Goal: Task Accomplishment & Management: Complete application form

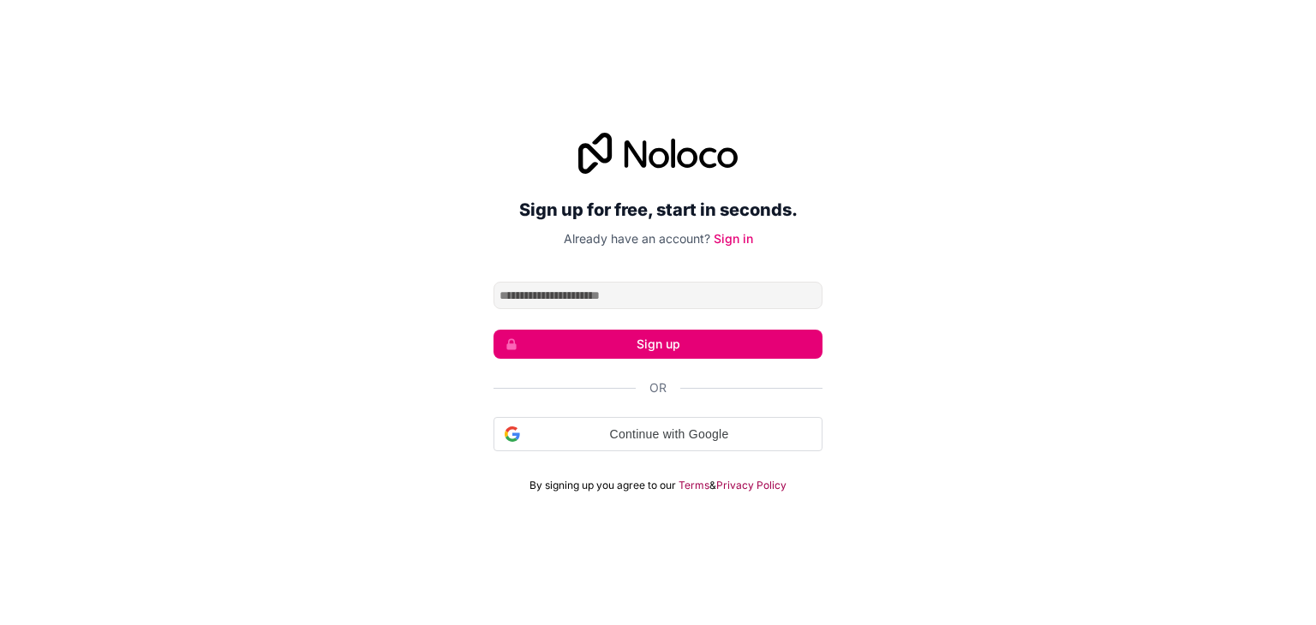
click at [528, 293] on input "Email address" at bounding box center [657, 295] width 329 height 27
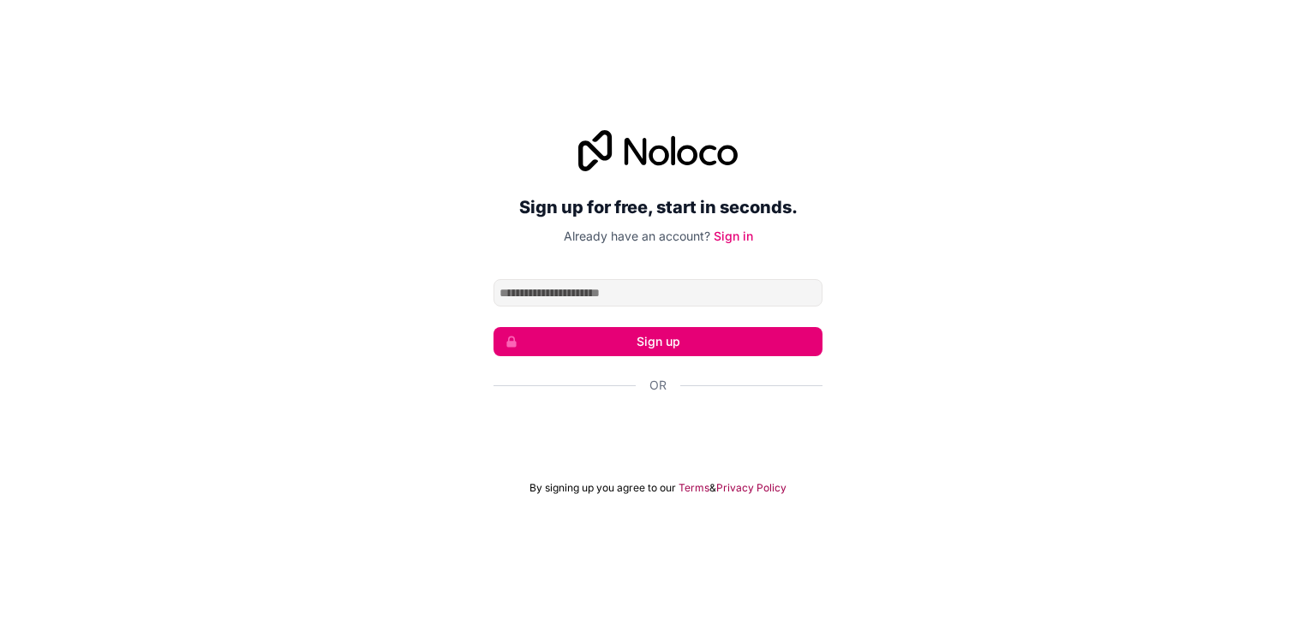
type input "**********"
click at [729, 292] on input "**********" at bounding box center [657, 292] width 329 height 27
drag, startPoint x: 680, startPoint y: 286, endPoint x: 469, endPoint y: 287, distance: 210.7
click at [469, 287] on div "**********" at bounding box center [658, 312] width 1316 height 413
click at [614, 304] on input "**********" at bounding box center [657, 292] width 329 height 27
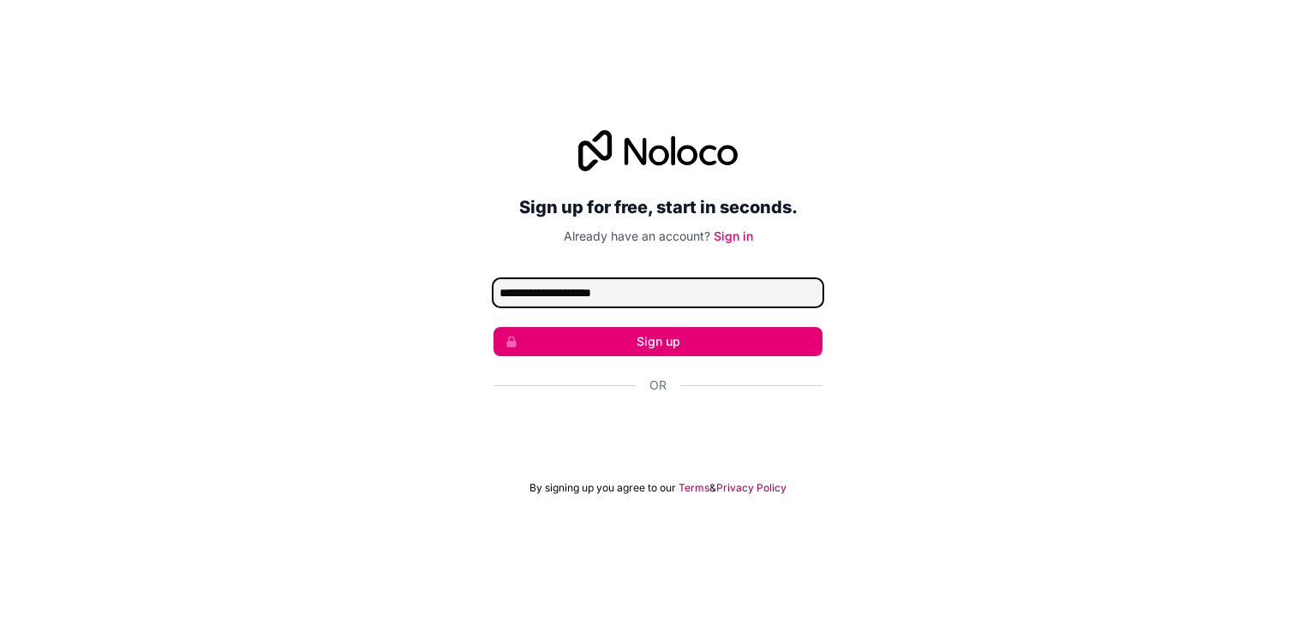
click at [683, 290] on input "**********" at bounding box center [657, 292] width 329 height 27
click at [661, 289] on input "Email address" at bounding box center [657, 292] width 329 height 27
type input "**********"
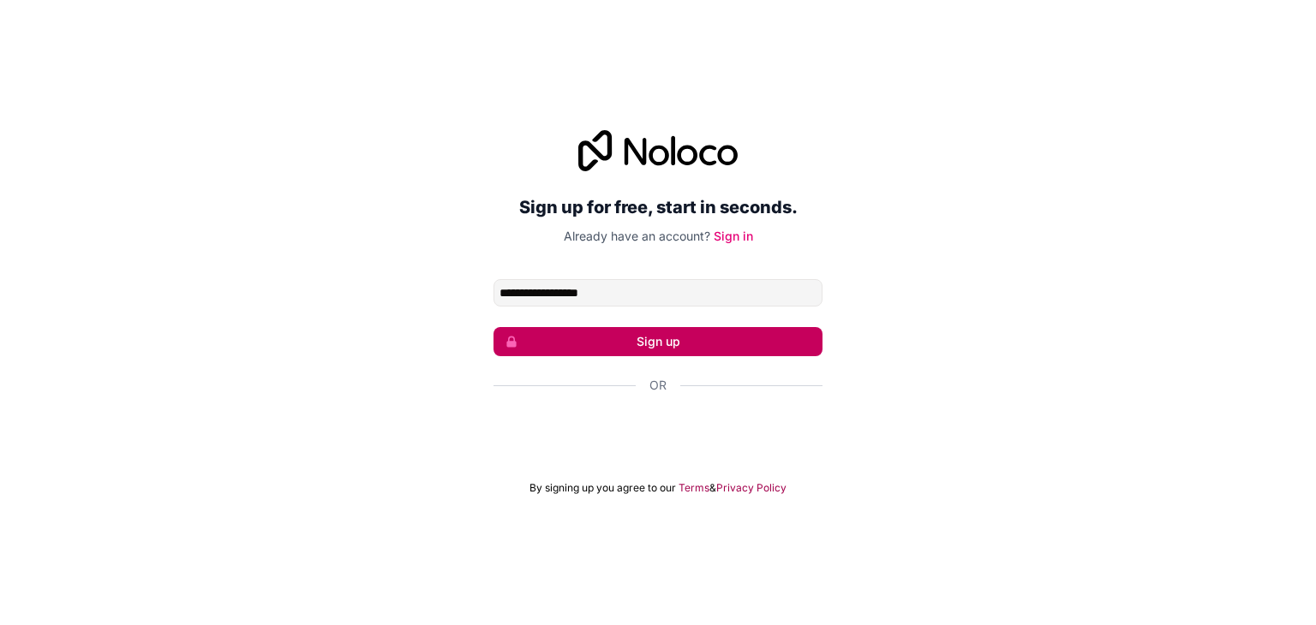
click at [660, 341] on button "Sign up" at bounding box center [657, 341] width 329 height 29
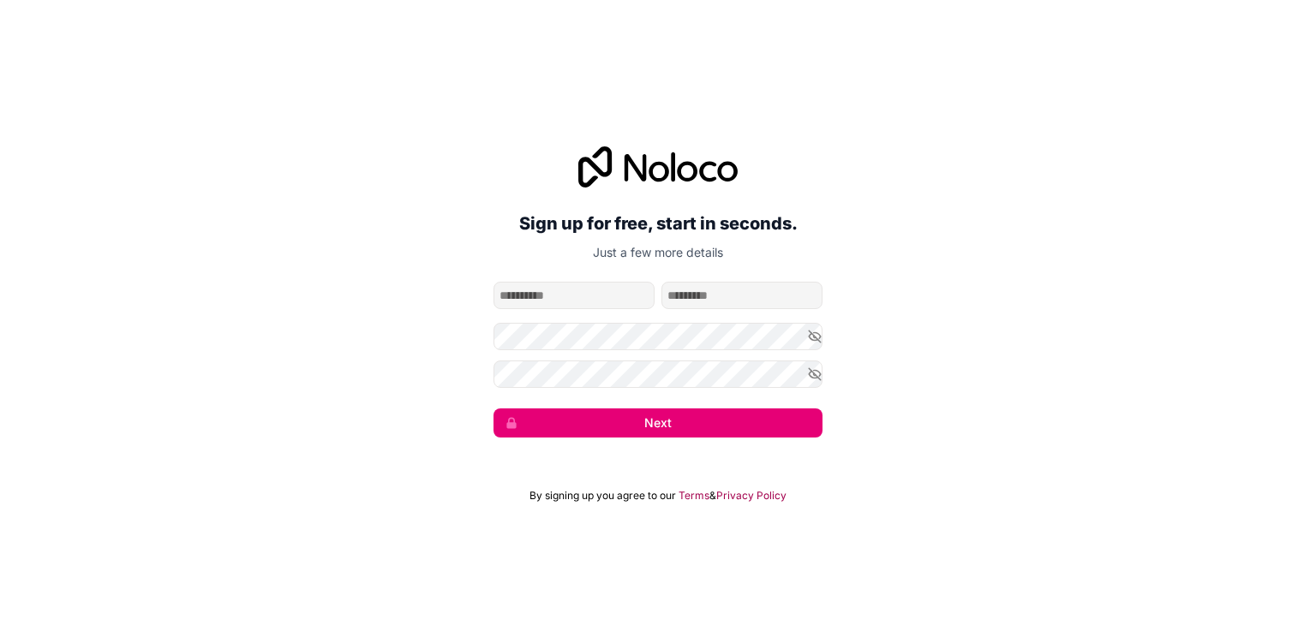
click at [597, 284] on input "given-name" at bounding box center [573, 295] width 161 height 27
type input "******"
click at [729, 297] on input "family-name" at bounding box center [741, 295] width 161 height 27
type input "****"
click at [822, 349] on div "**********" at bounding box center [658, 292] width 1316 height 339
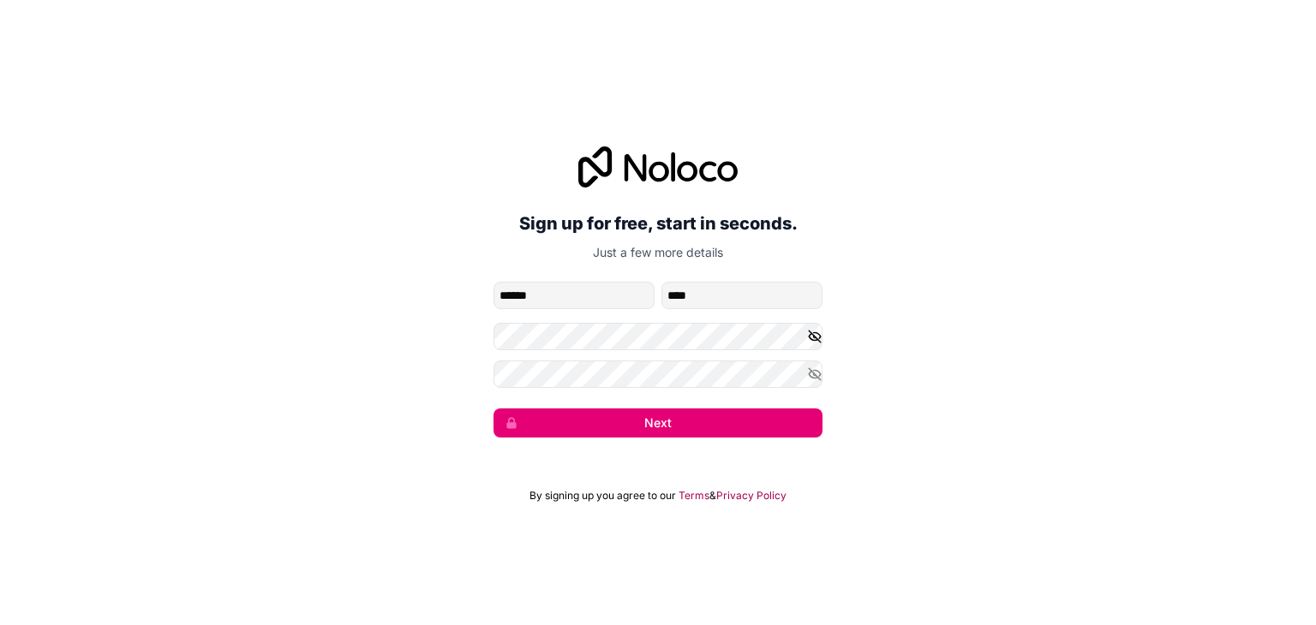
click at [810, 332] on icon "button" at bounding box center [815, 337] width 12 height 12
click at [732, 393] on form "**********" at bounding box center [657, 360] width 329 height 156
click at [737, 425] on button "Next" at bounding box center [657, 423] width 329 height 29
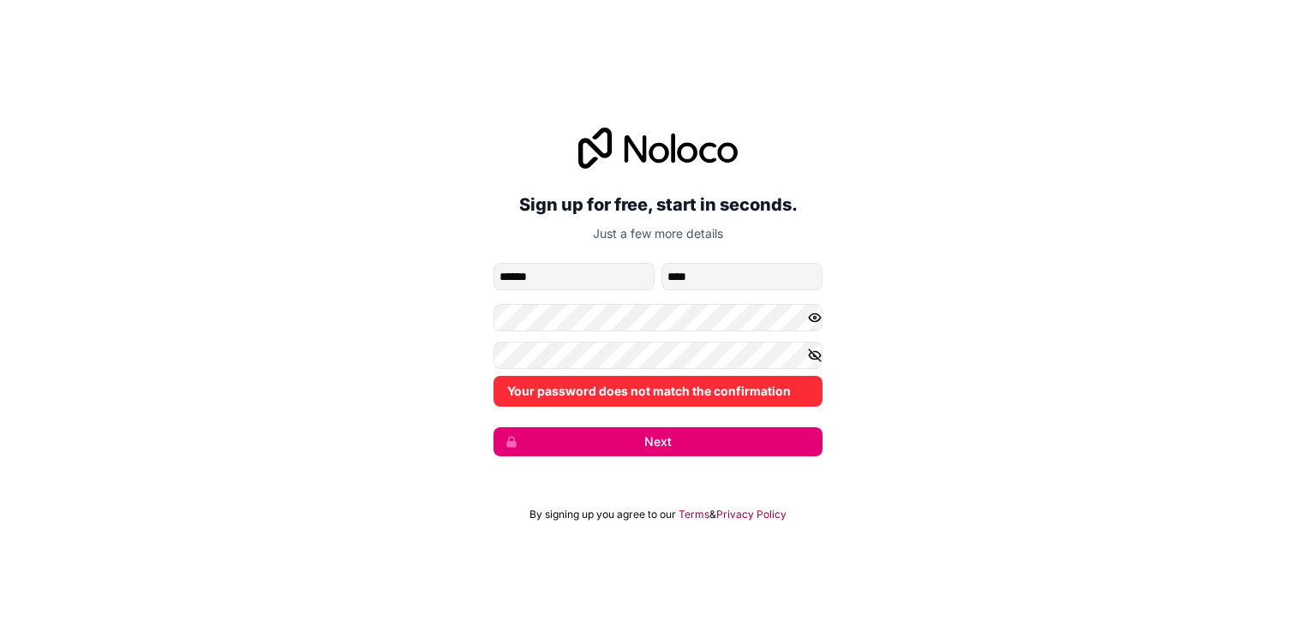
click at [822, 356] on icon "button" at bounding box center [814, 355] width 15 height 15
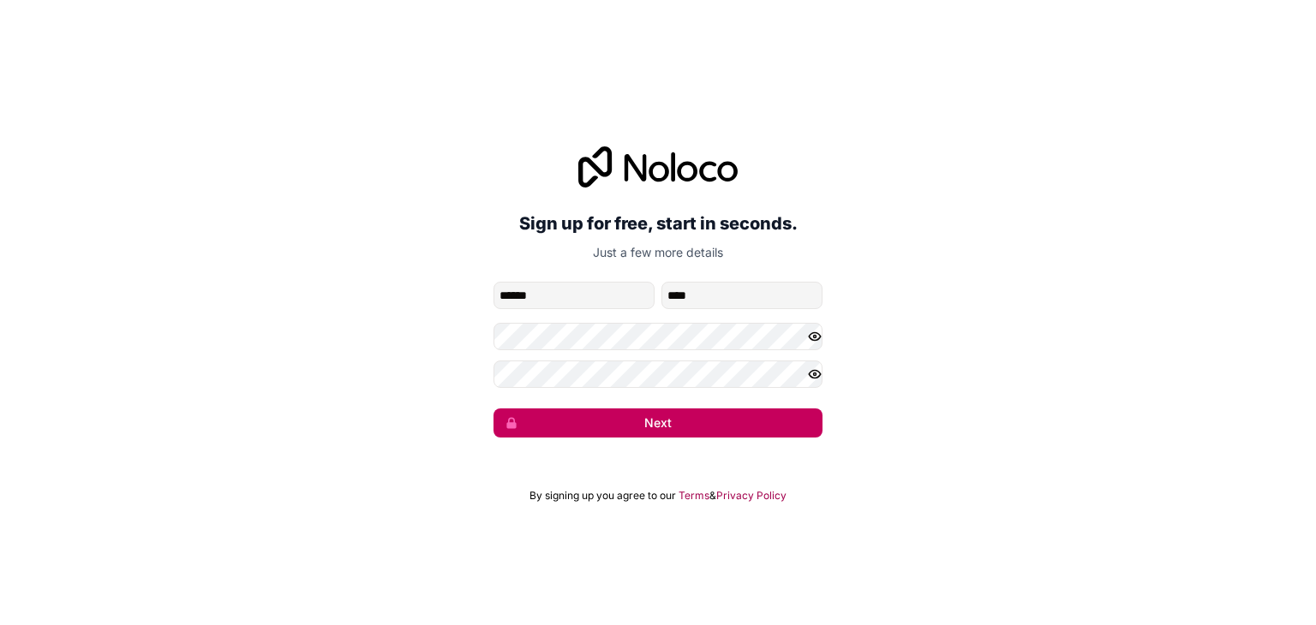
click at [627, 424] on button "Next" at bounding box center [657, 423] width 329 height 29
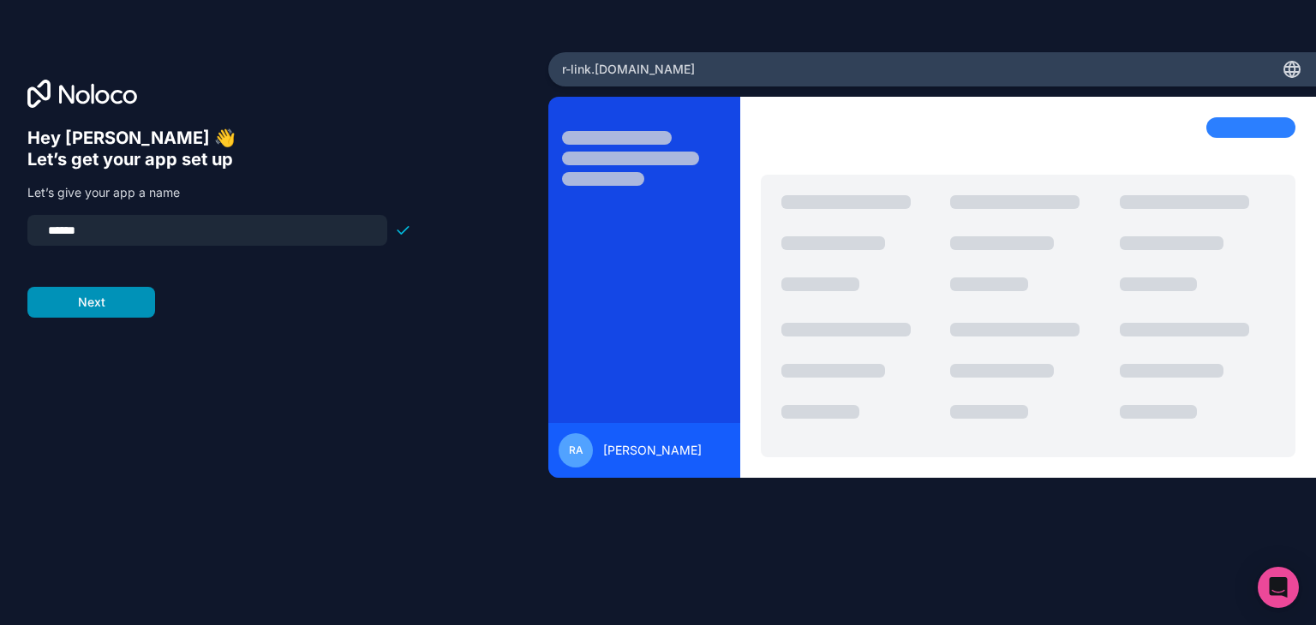
click at [137, 295] on button "Next" at bounding box center [91, 302] width 128 height 31
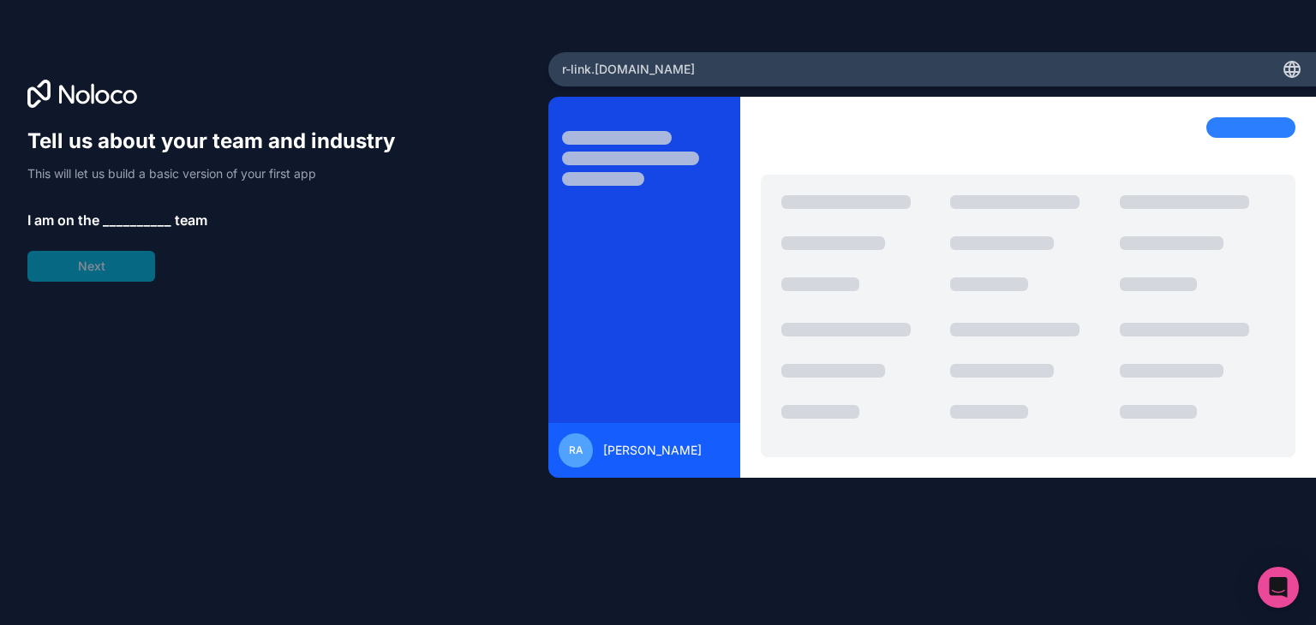
click at [116, 214] on span "__________" at bounding box center [137, 220] width 69 height 21
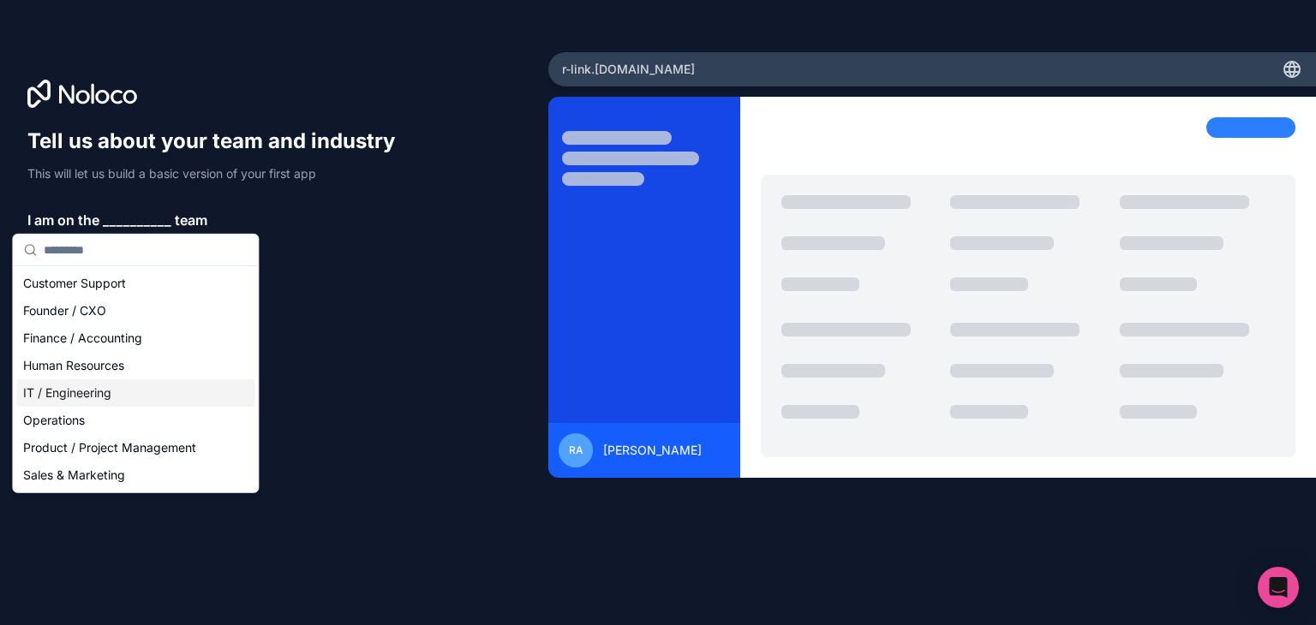
click at [75, 398] on div "IT / Engineering" at bounding box center [135, 393] width 238 height 27
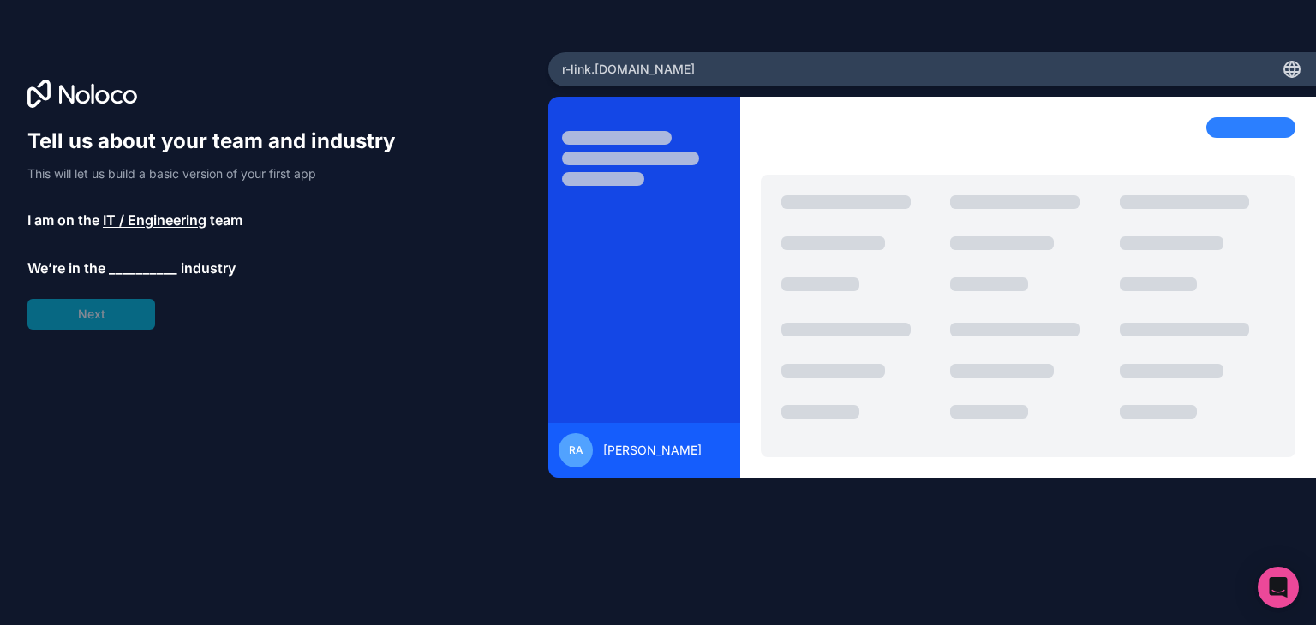
click at [140, 265] on span "__________" at bounding box center [143, 268] width 69 height 21
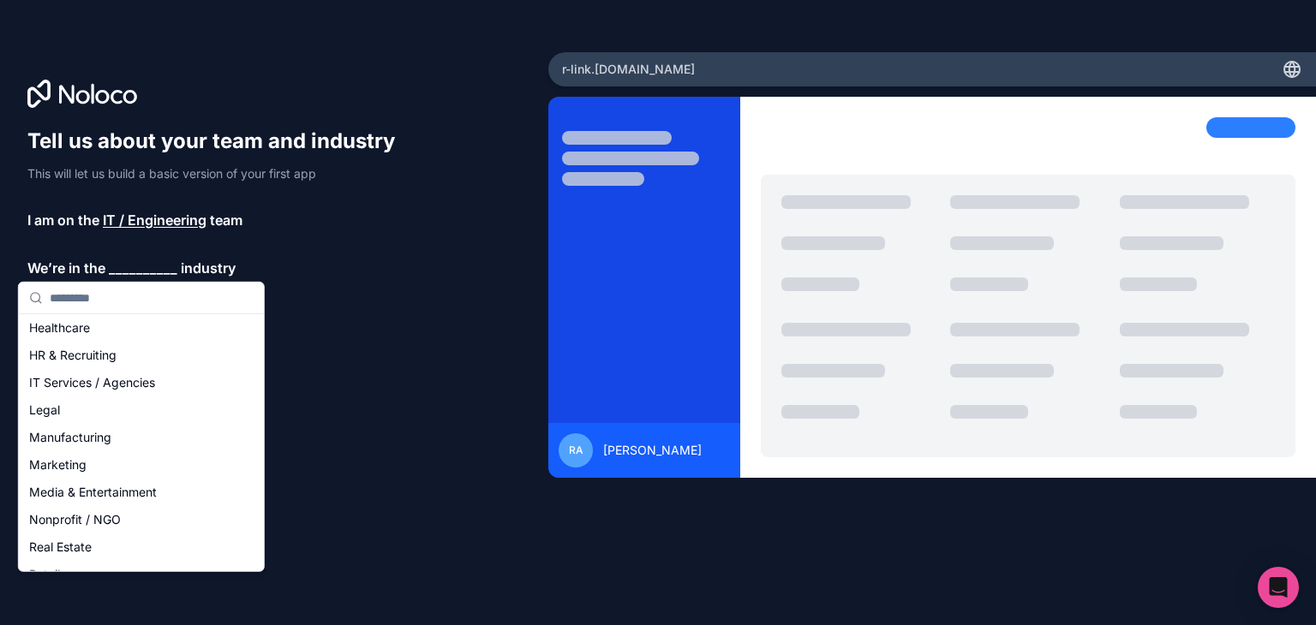
scroll to position [171, 0]
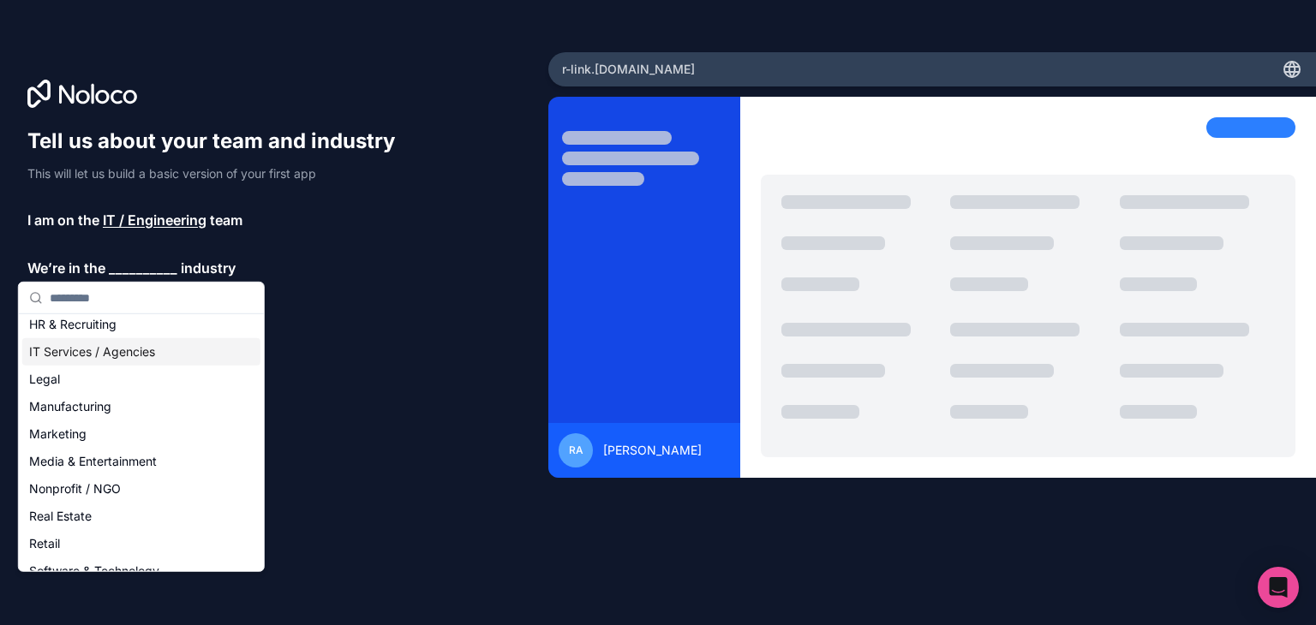
click at [117, 347] on div "IT Services / Agencies" at bounding box center [141, 351] width 238 height 27
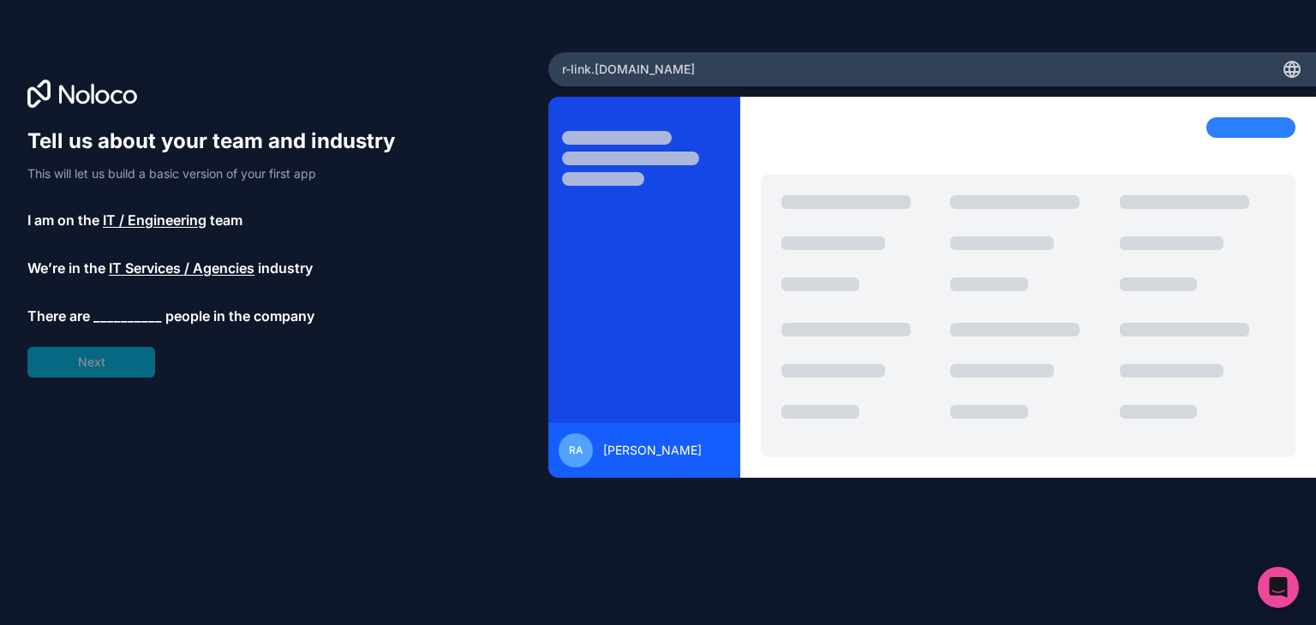
click at [139, 309] on span "__________" at bounding box center [127, 316] width 69 height 21
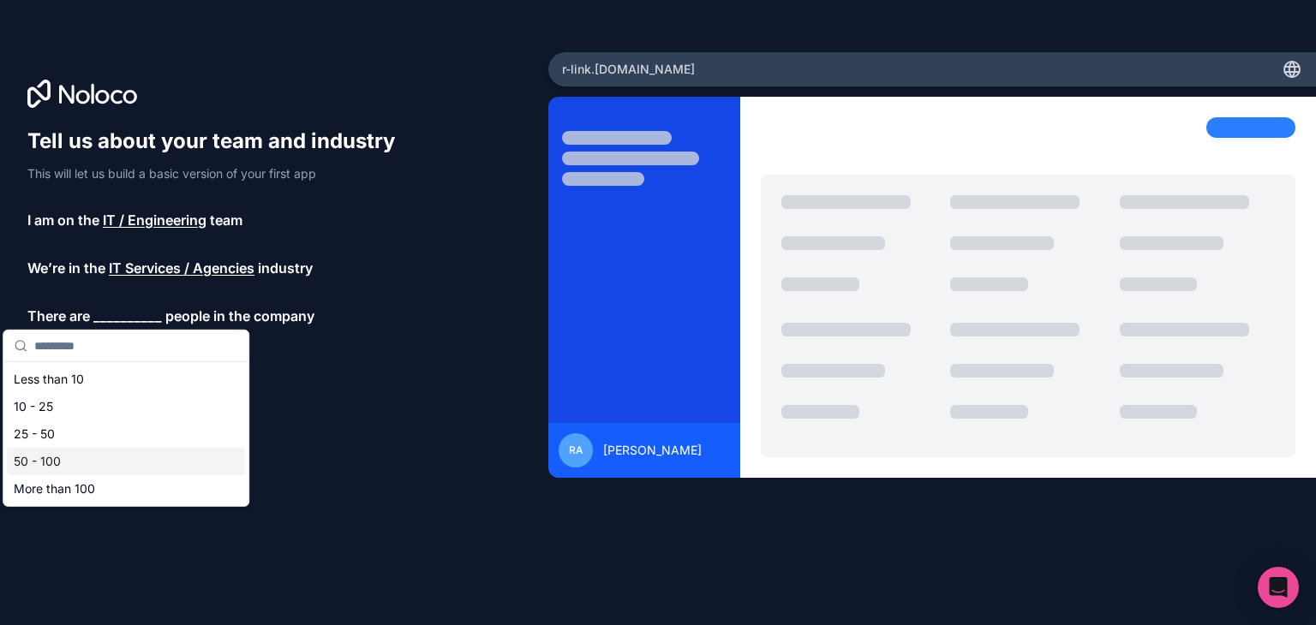
click at [57, 454] on div "50 - 100" at bounding box center [126, 461] width 238 height 27
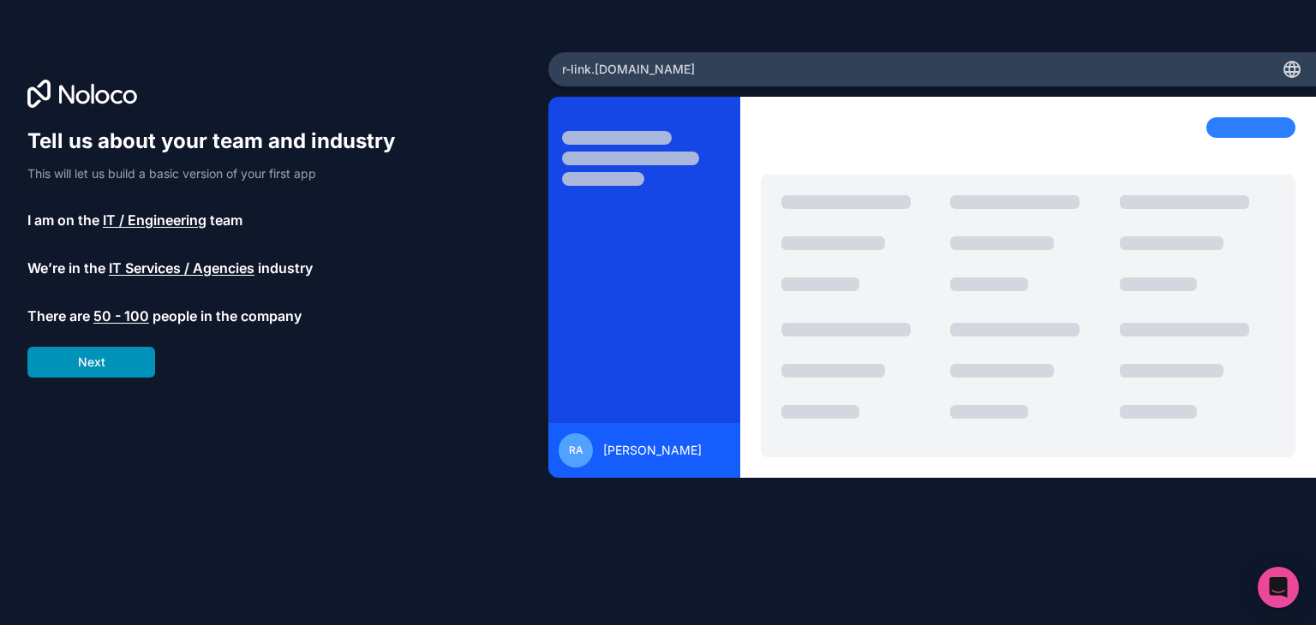
click at [93, 368] on button "Next" at bounding box center [91, 362] width 128 height 31
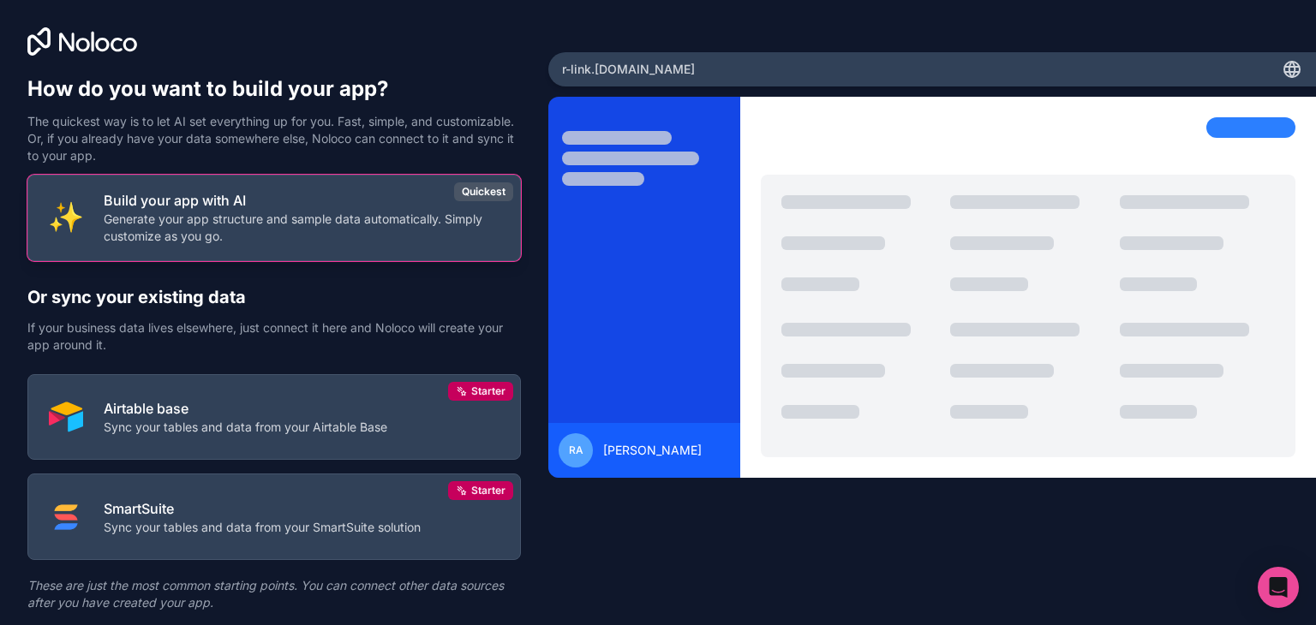
click at [226, 248] on button "Build your app with AI Generate your app structure and sample data automaticall…" at bounding box center [273, 218] width 493 height 87
click at [326, 230] on p "Generate your app structure and sample data automatically. Simply customize as …" at bounding box center [302, 228] width 396 height 34
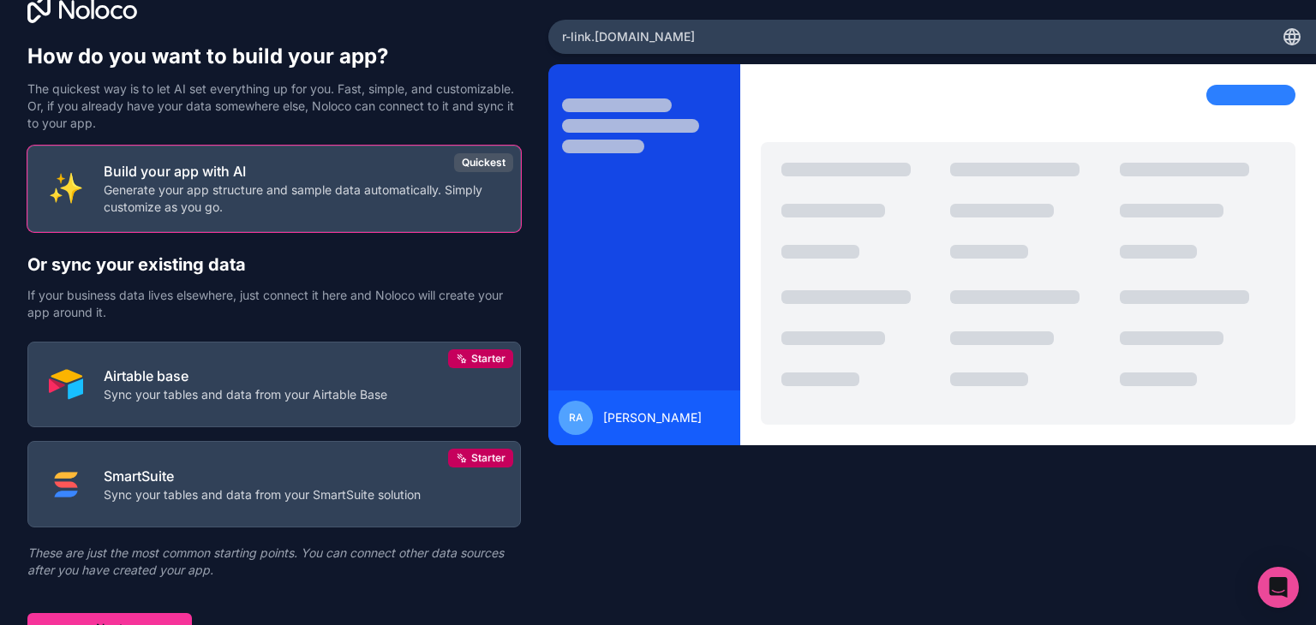
scroll to position [51, 0]
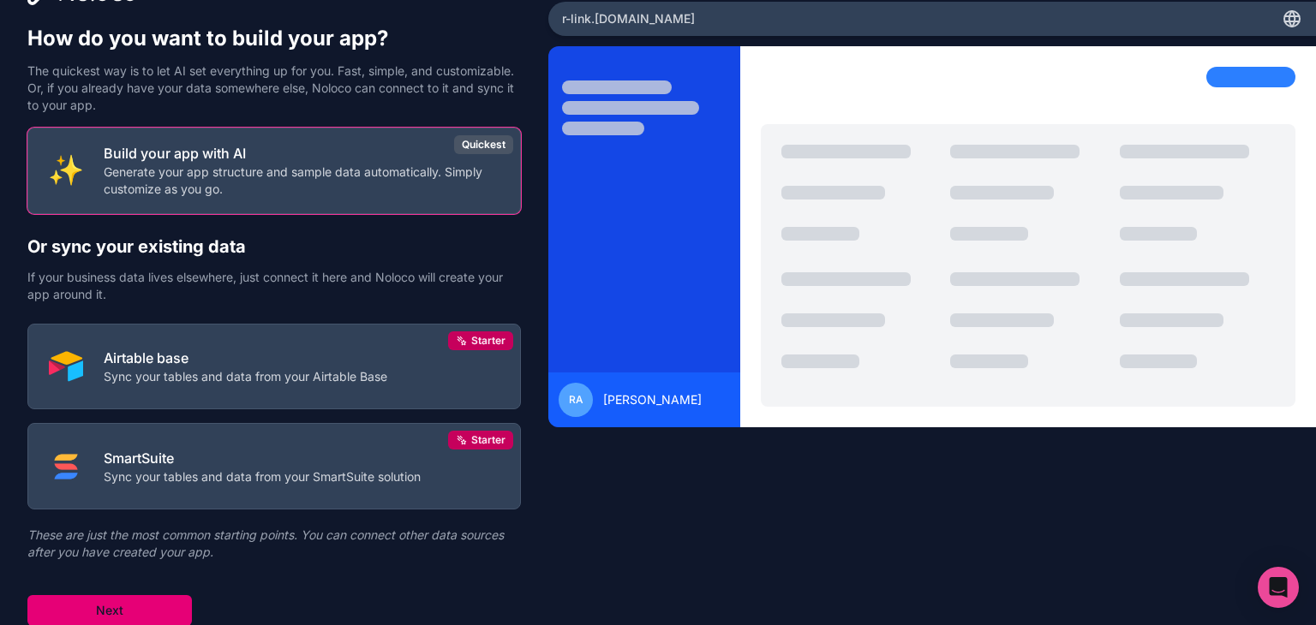
click at [84, 605] on button "Next" at bounding box center [109, 610] width 164 height 31
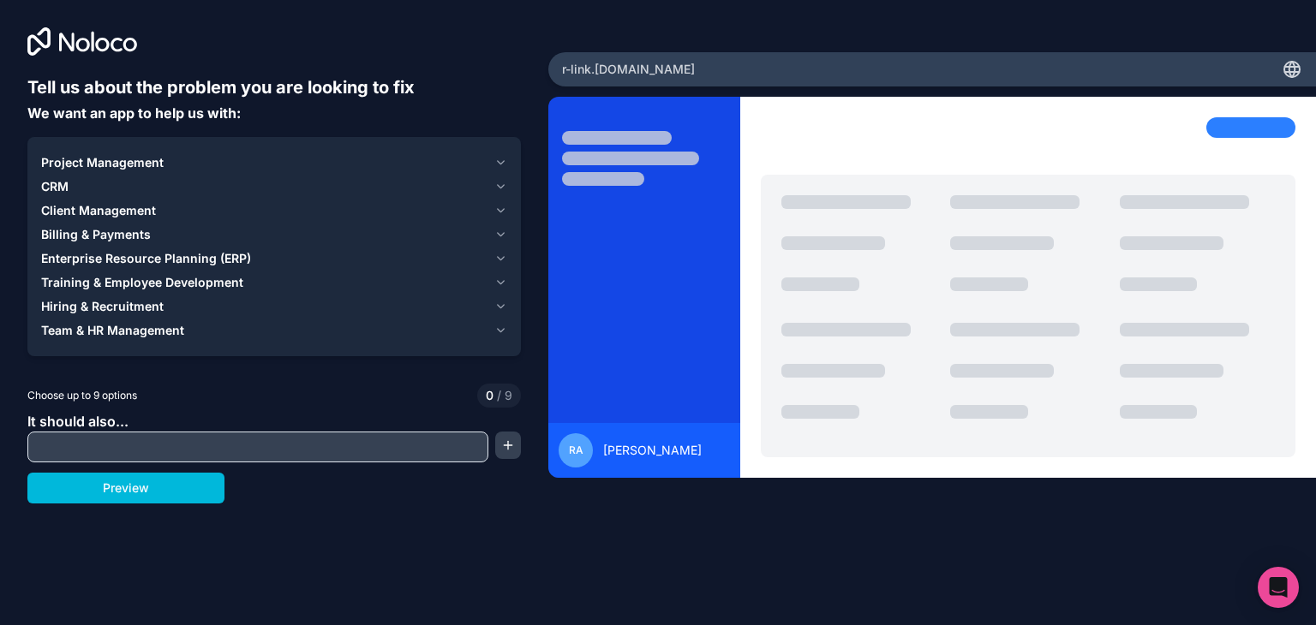
click at [105, 332] on span "Team & HR Management" at bounding box center [112, 330] width 143 height 17
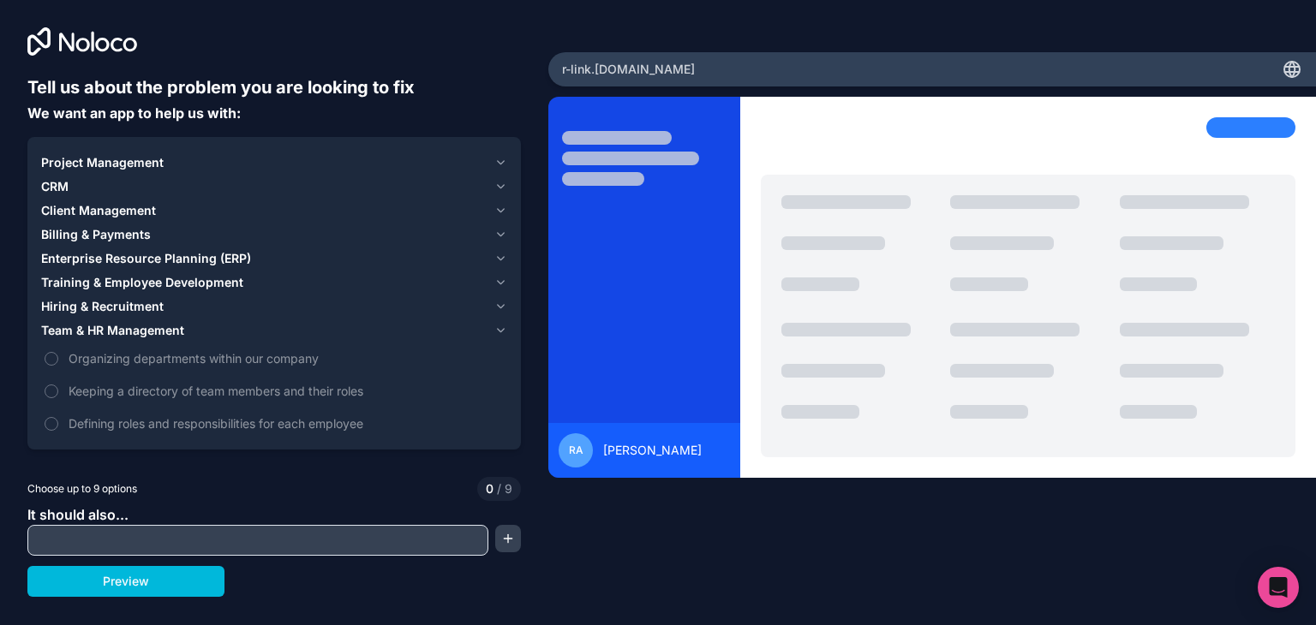
click at [87, 539] on input "text" at bounding box center [258, 541] width 452 height 24
click at [75, 364] on span "Organizing departments within our company" at bounding box center [286, 359] width 435 height 18
click at [58, 364] on button "Organizing departments within our company" at bounding box center [52, 359] width 14 height 14
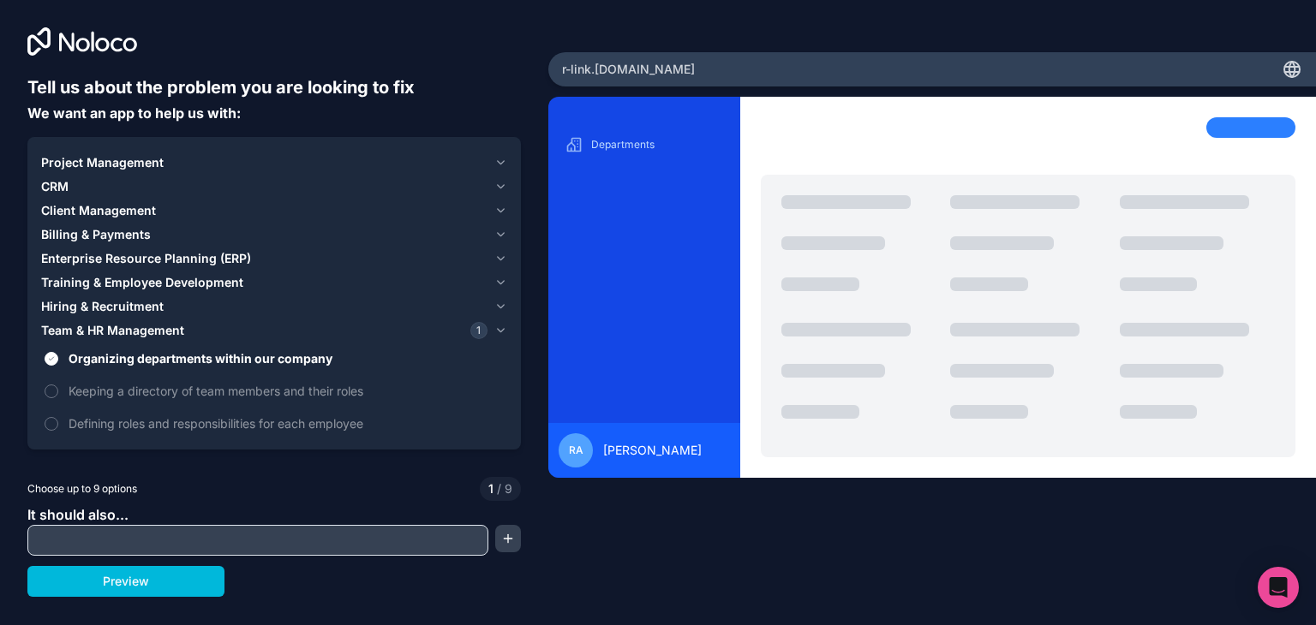
click at [99, 541] on input "text" at bounding box center [258, 541] width 452 height 24
click at [85, 238] on span "Billing & Payments" at bounding box center [96, 234] width 110 height 17
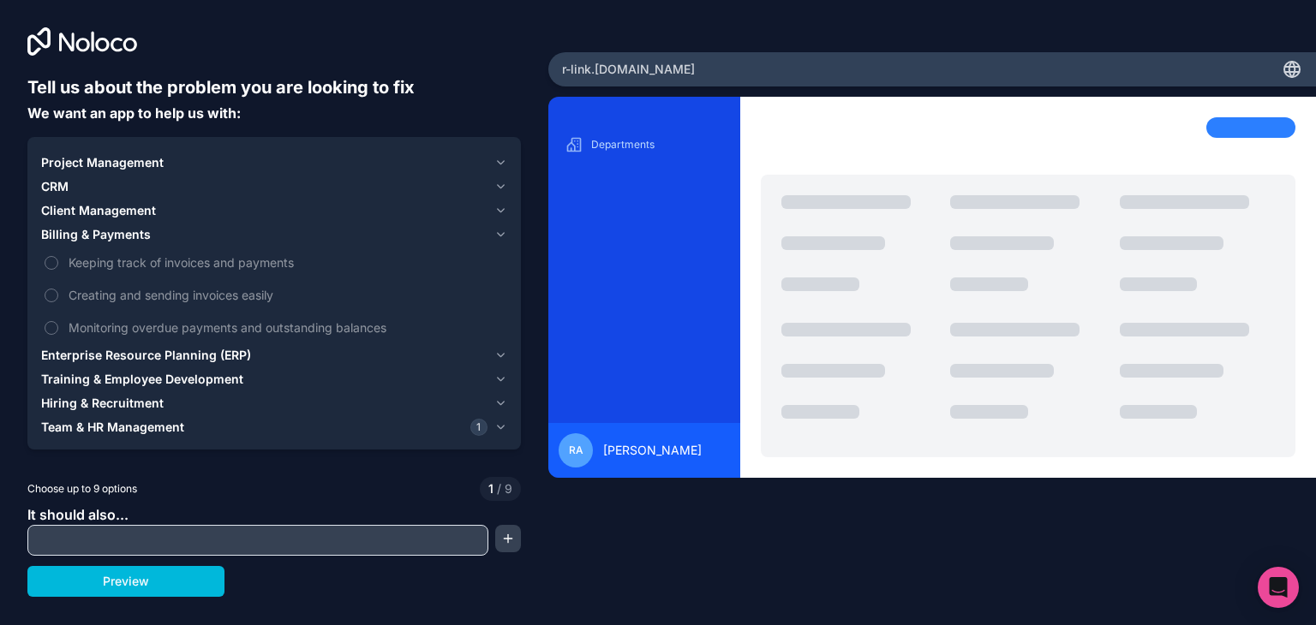
click at [89, 165] on span "Project Management" at bounding box center [102, 162] width 123 height 17
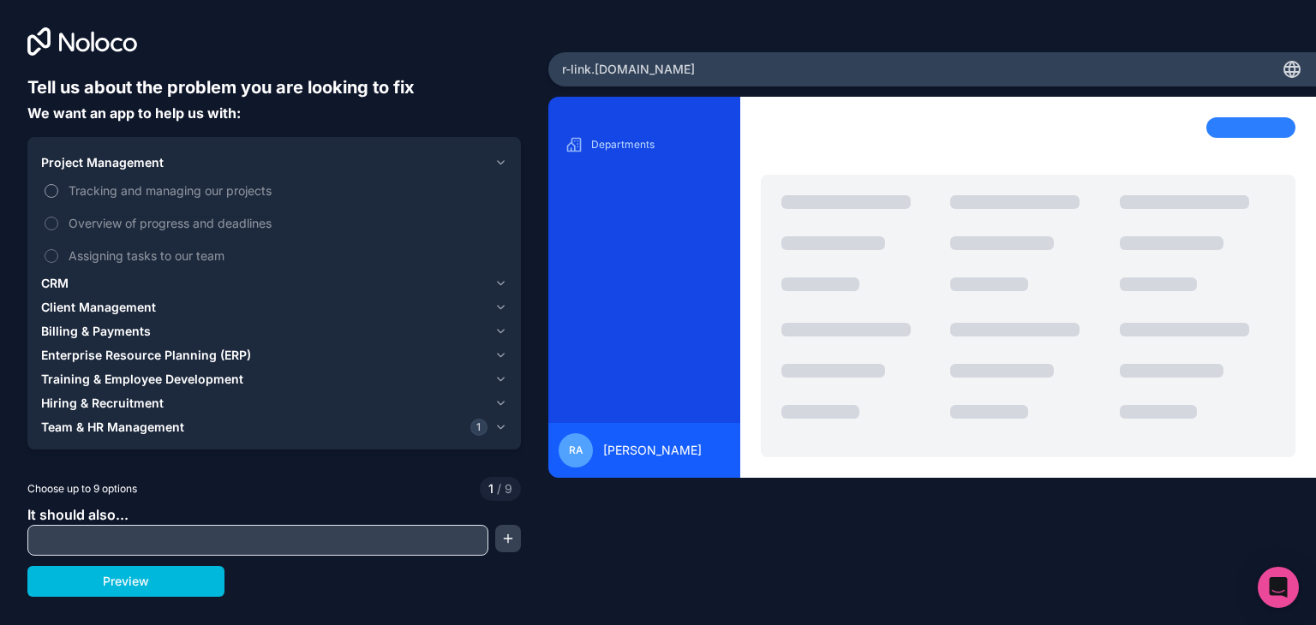
click at [82, 194] on span "Tracking and managing our projects" at bounding box center [286, 191] width 435 height 18
click at [58, 194] on button "Tracking and managing our projects" at bounding box center [52, 191] width 14 height 14
click at [86, 229] on span "Overview of progress and deadlines" at bounding box center [286, 223] width 435 height 18
click at [58, 229] on button "Overview of progress and deadlines" at bounding box center [52, 224] width 14 height 14
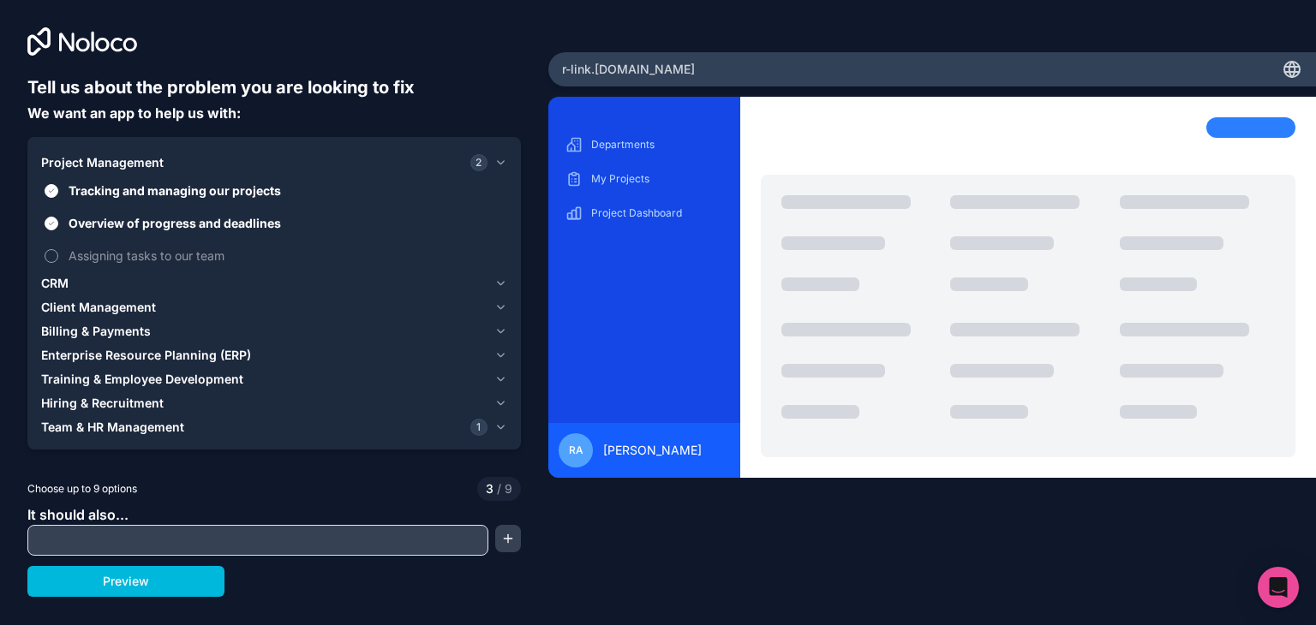
click at [85, 261] on span "Assigning tasks to our team" at bounding box center [286, 256] width 435 height 18
click at [58, 261] on button "Assigning tasks to our team" at bounding box center [52, 256] width 14 height 14
click at [76, 289] on div "CRM" at bounding box center [264, 283] width 446 height 17
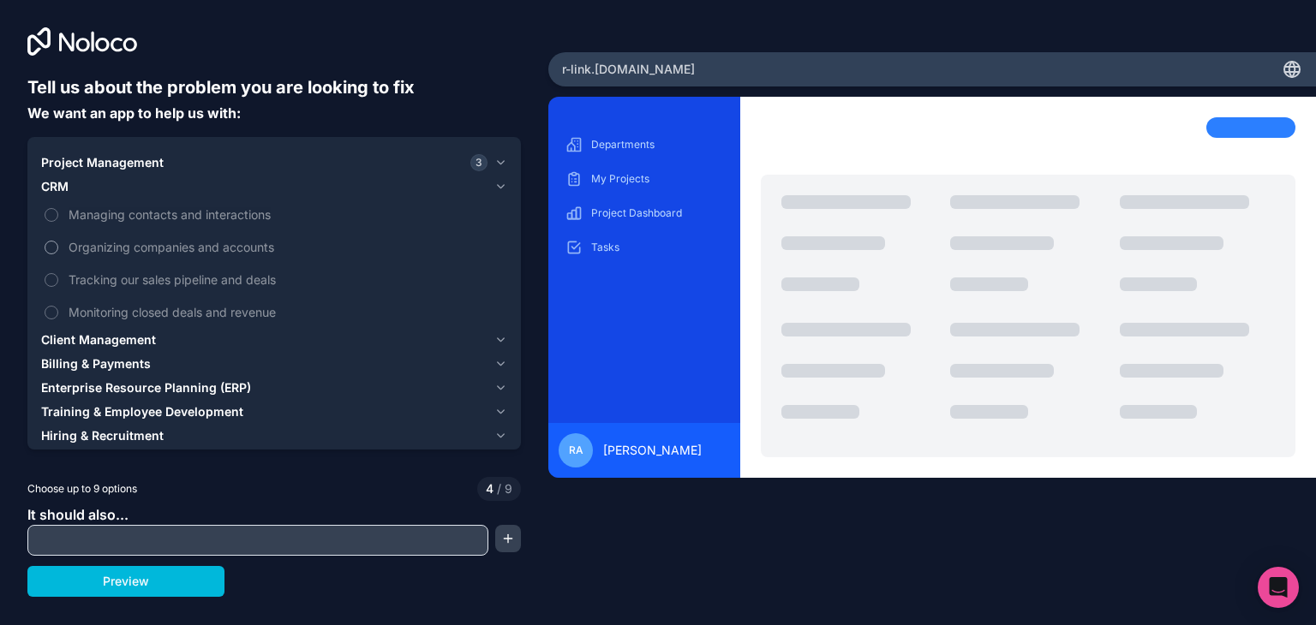
click at [103, 241] on span "Organizing companies and accounts" at bounding box center [286, 247] width 435 height 18
click at [58, 241] on button "Organizing companies and accounts" at bounding box center [52, 248] width 14 height 14
click at [99, 339] on span "Client Management" at bounding box center [98, 340] width 115 height 17
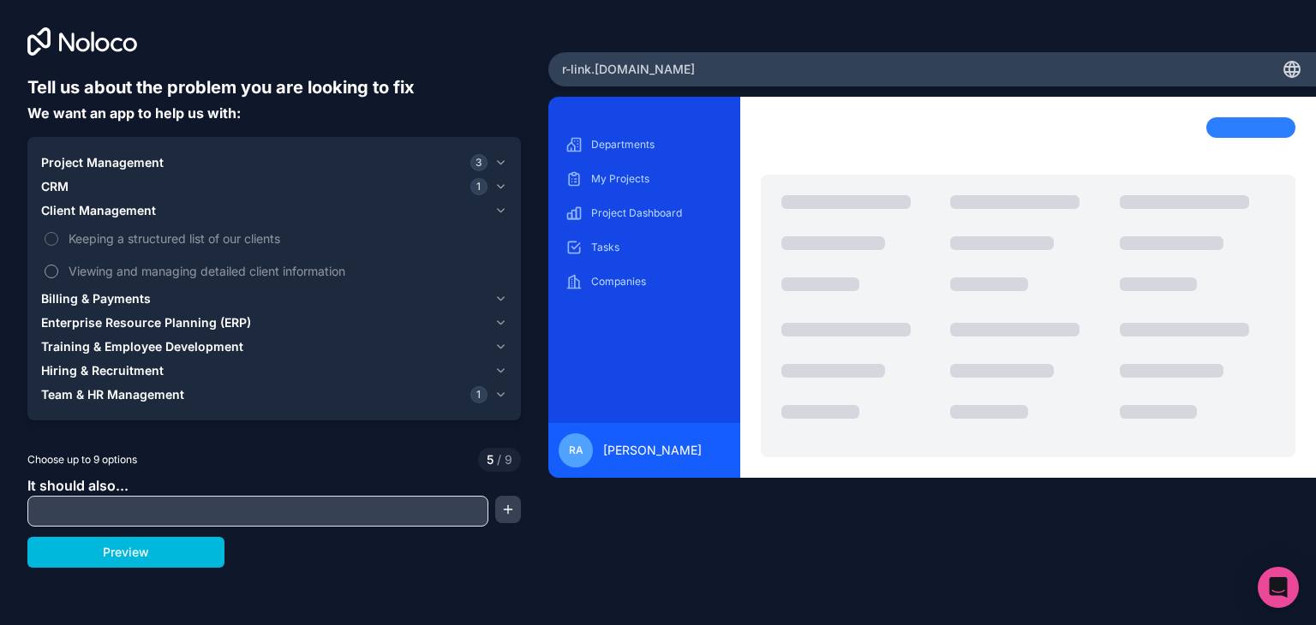
click at [99, 261] on label "Viewing and managing detailed client information" at bounding box center [274, 271] width 466 height 32
click at [58, 265] on button "Viewing and managing detailed client information" at bounding box center [52, 272] width 14 height 14
click at [98, 296] on span "Billing & Payments" at bounding box center [96, 298] width 110 height 17
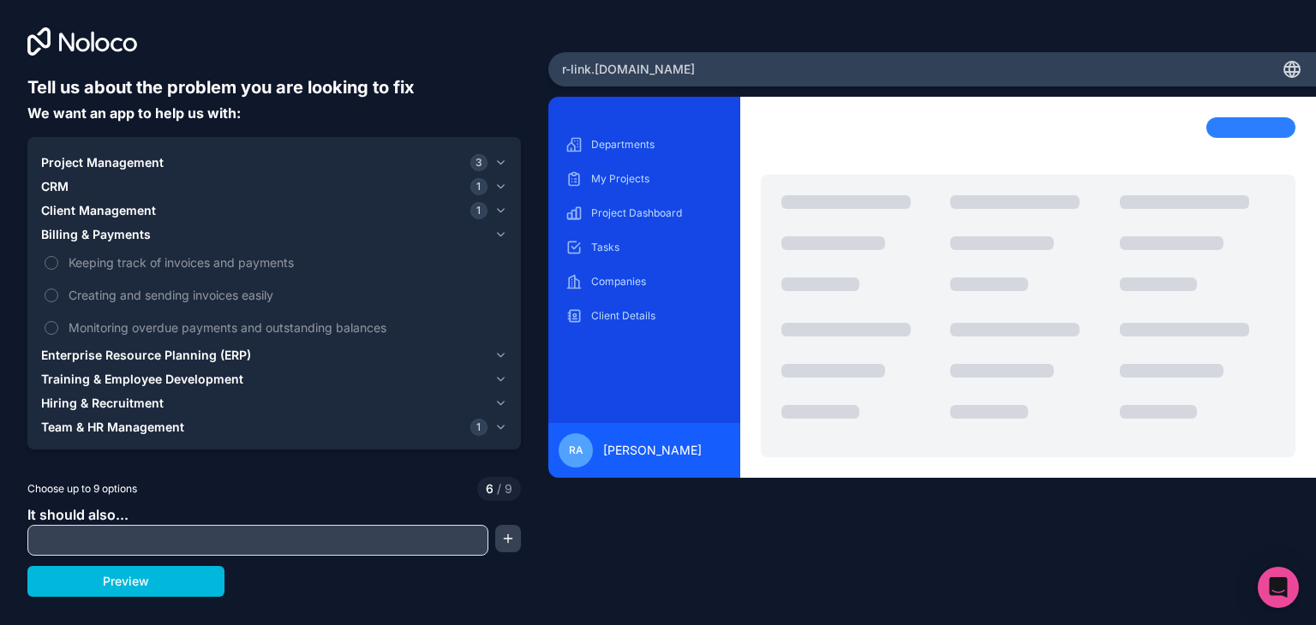
click at [93, 347] on span "Enterprise Resource Planning (ERP)" at bounding box center [146, 355] width 210 height 17
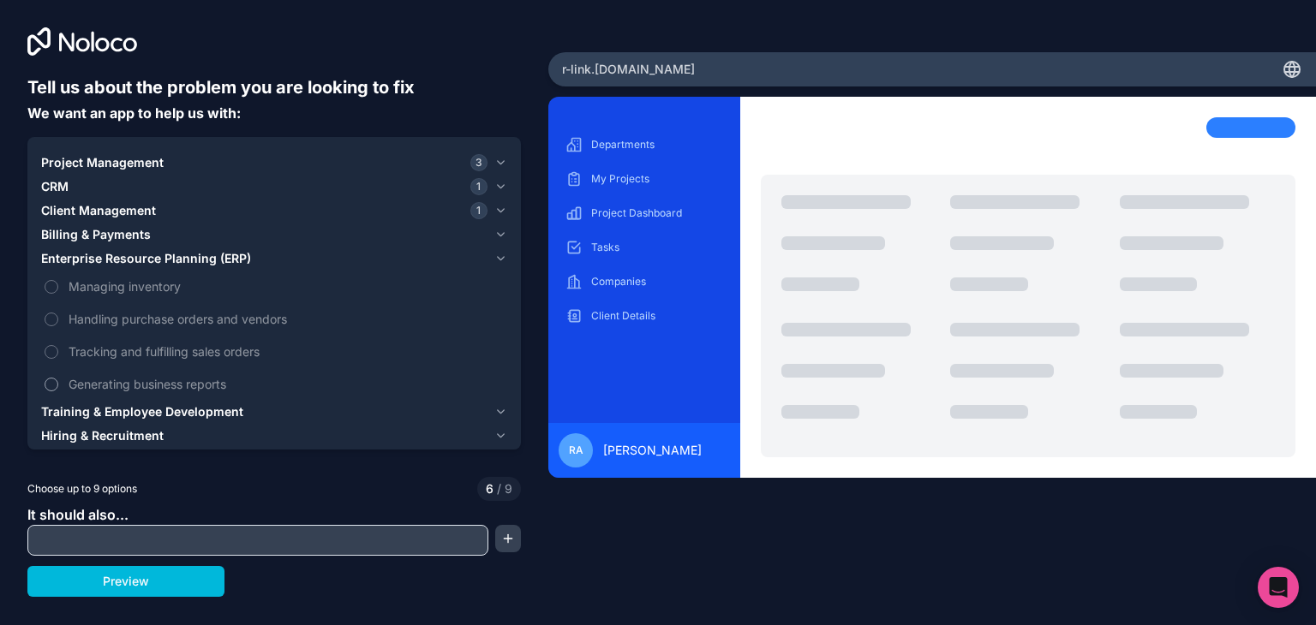
click at [108, 378] on span "Generating business reports" at bounding box center [286, 384] width 435 height 18
click at [58, 378] on button "Generating business reports" at bounding box center [52, 385] width 14 height 14
click at [102, 407] on span "Training & Employee Development" at bounding box center [142, 411] width 202 height 17
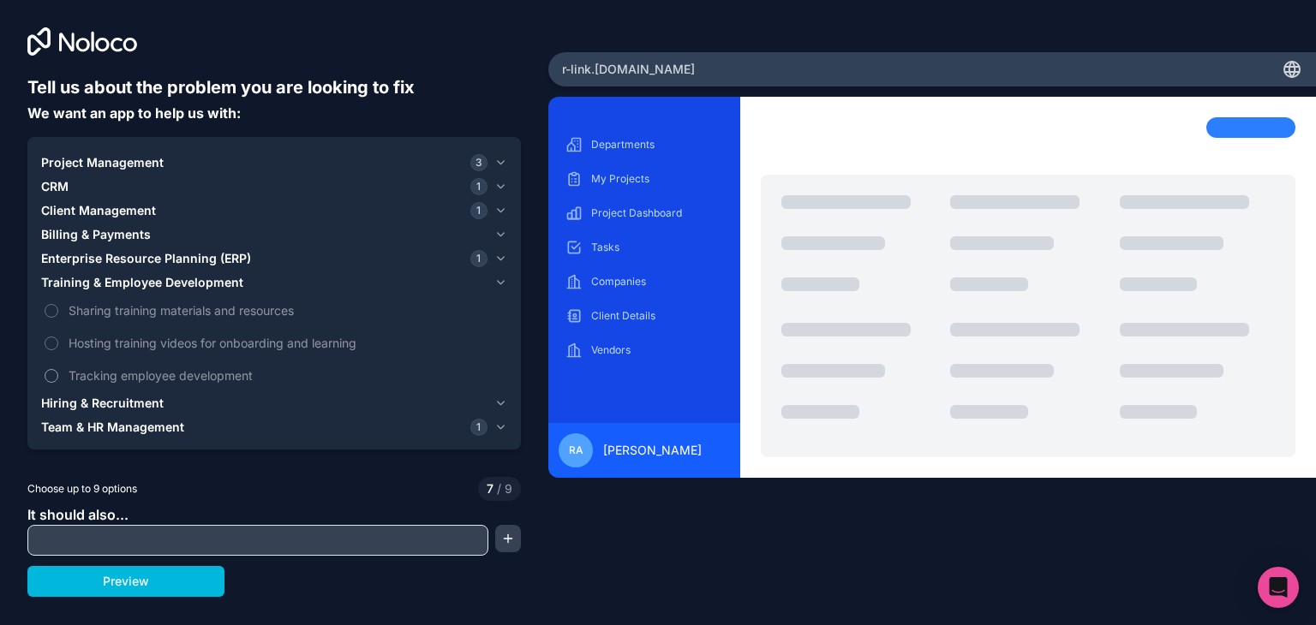
click at [106, 377] on span "Tracking employee development" at bounding box center [286, 376] width 435 height 18
click at [58, 377] on button "Tracking employee development" at bounding box center [52, 376] width 14 height 14
click at [104, 395] on span "Hiring & Recruitment" at bounding box center [102, 403] width 123 height 17
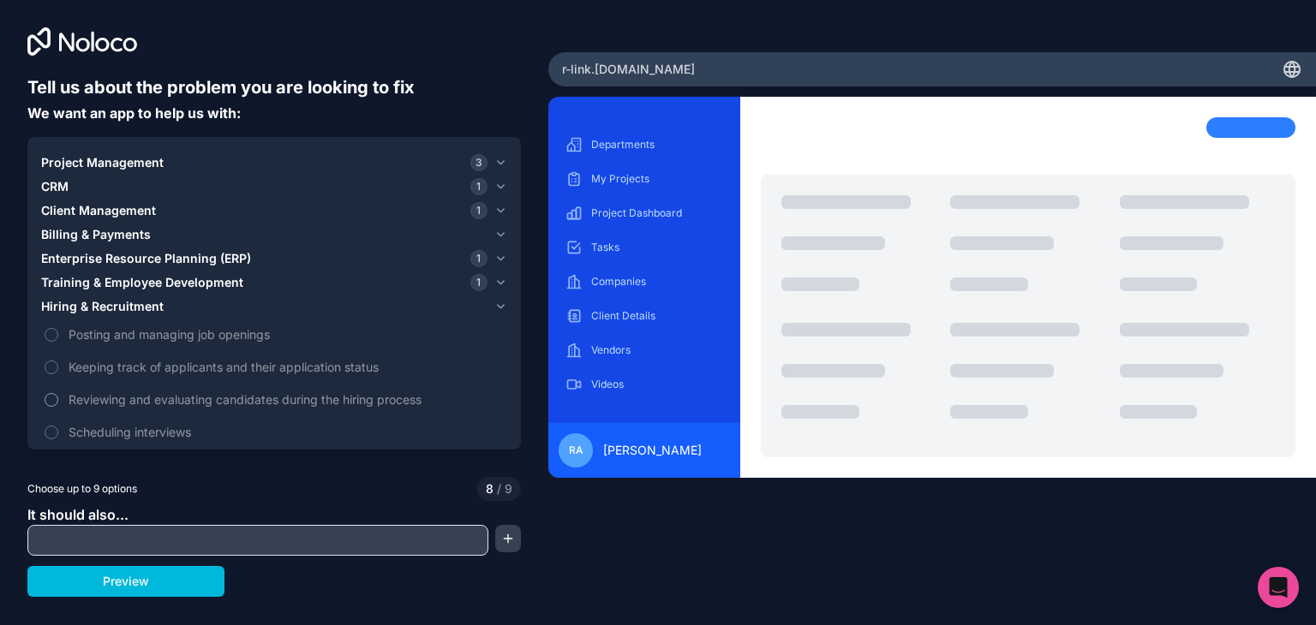
click at [105, 388] on label "Reviewing and evaluating candidates during the hiring process" at bounding box center [274, 400] width 466 height 32
click at [58, 393] on button "Reviewing and evaluating candidates during the hiring process" at bounding box center [52, 400] width 14 height 14
click at [103, 368] on span "Keeping track of applicants and their application status" at bounding box center [286, 367] width 435 height 18
click at [87, 364] on span "Keeping track of applicants and their application status" at bounding box center [286, 367] width 435 height 18
click at [71, 260] on span "Enterprise Resource Planning (ERP)" at bounding box center [146, 258] width 210 height 17
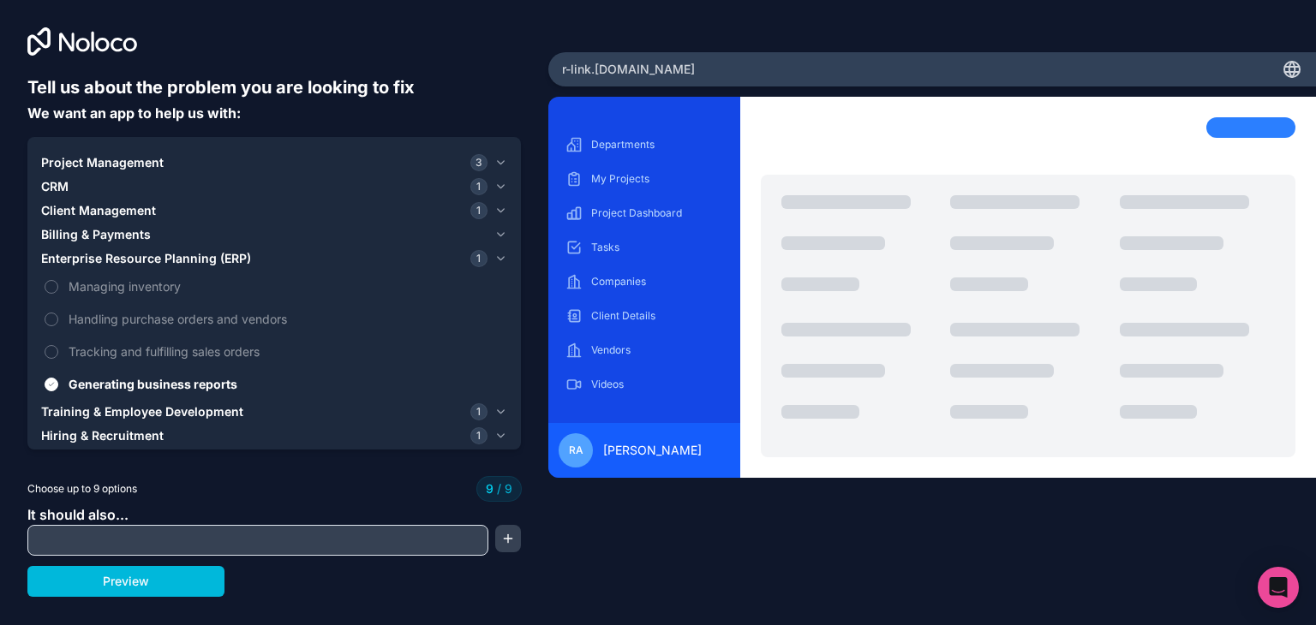
click at [94, 412] on span "Training & Employee Development" at bounding box center [142, 411] width 202 height 17
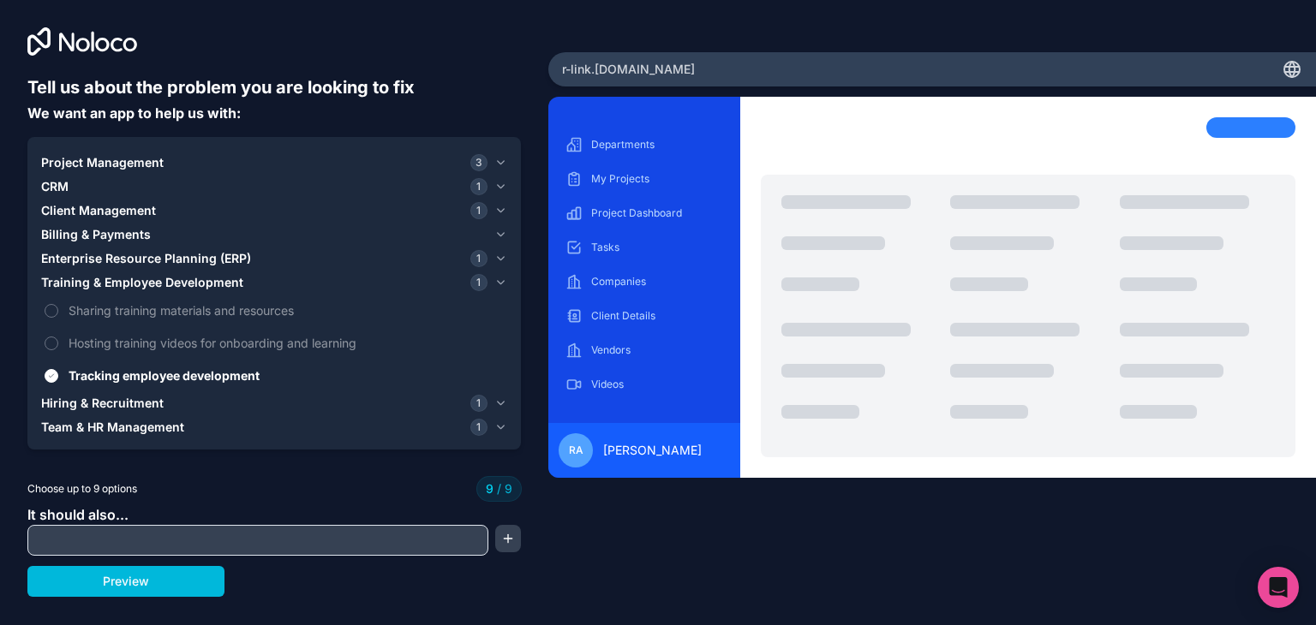
click at [111, 158] on span "Project Management" at bounding box center [102, 162] width 123 height 17
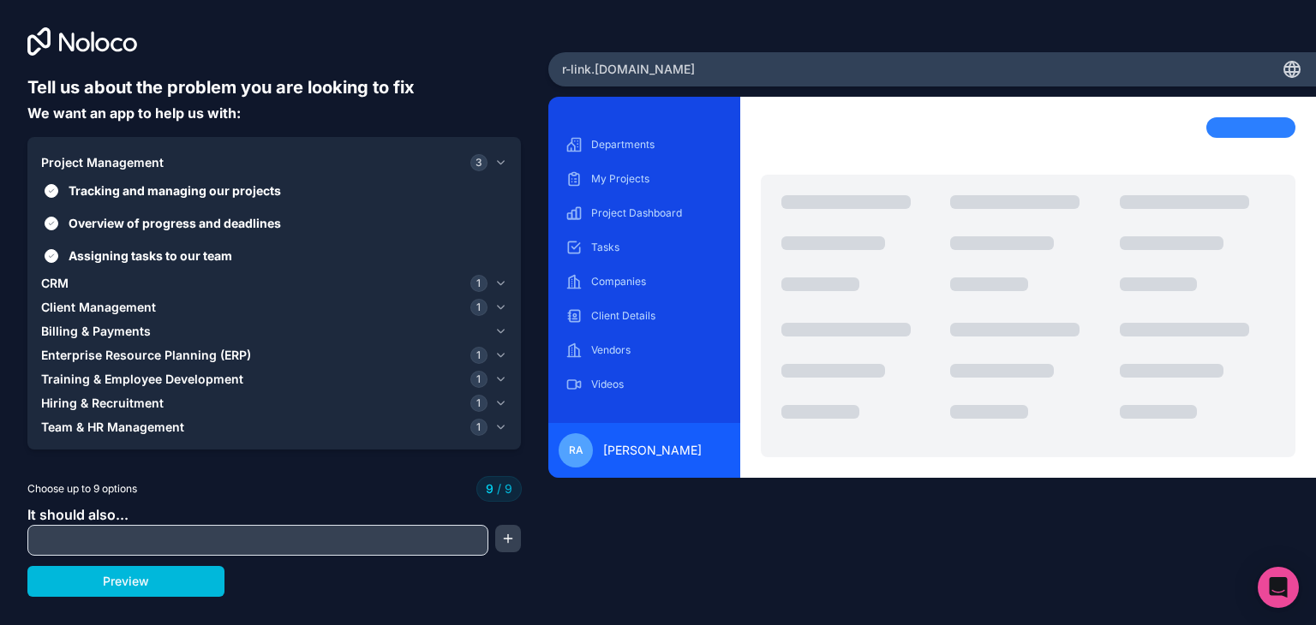
click at [80, 282] on div "CRM 1" at bounding box center [264, 283] width 446 height 17
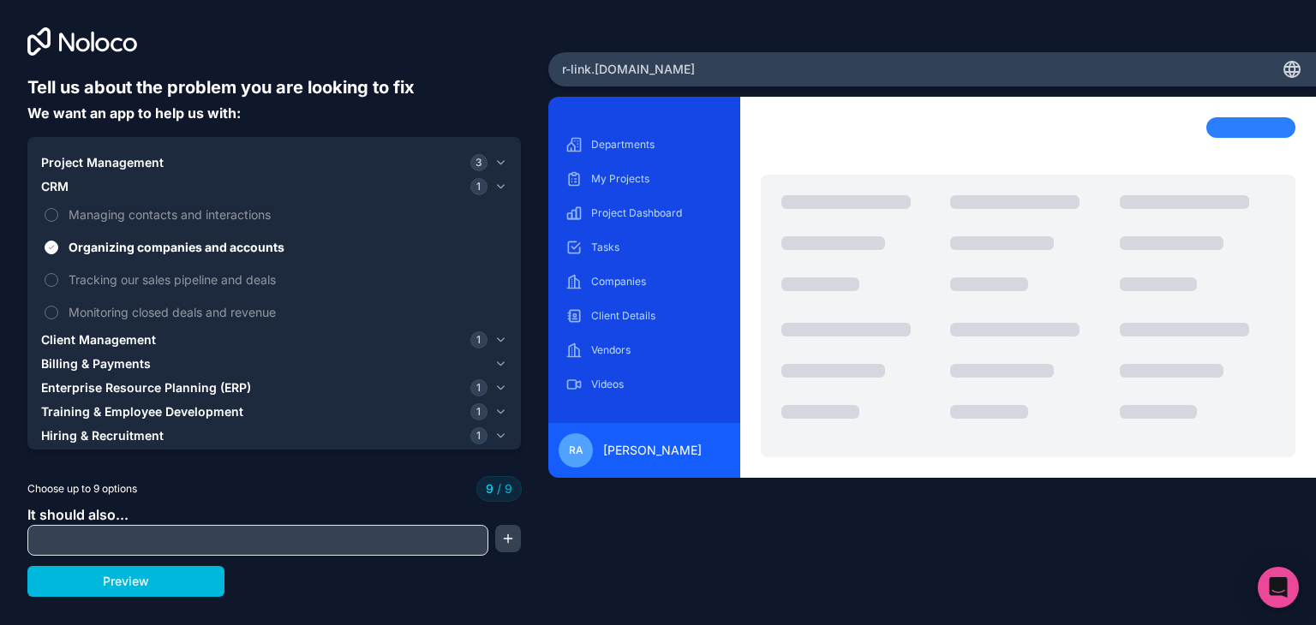
click at [79, 339] on span "Client Management" at bounding box center [98, 340] width 115 height 17
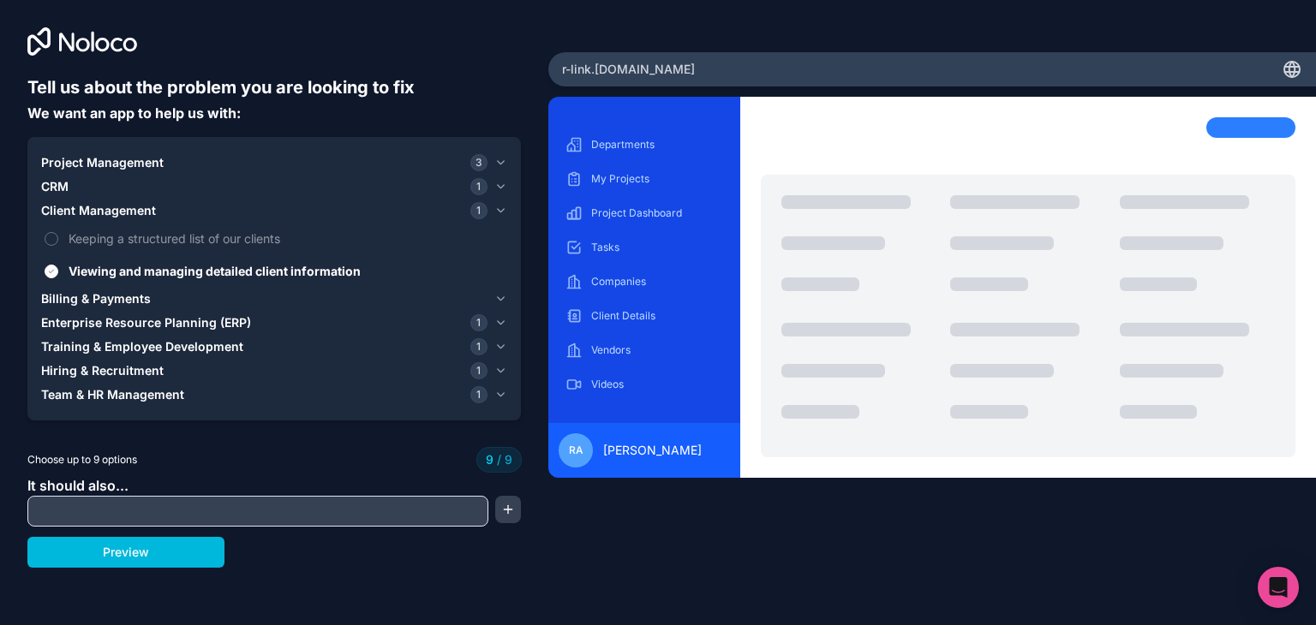
click at [89, 298] on span "Billing & Payments" at bounding box center [96, 298] width 110 height 17
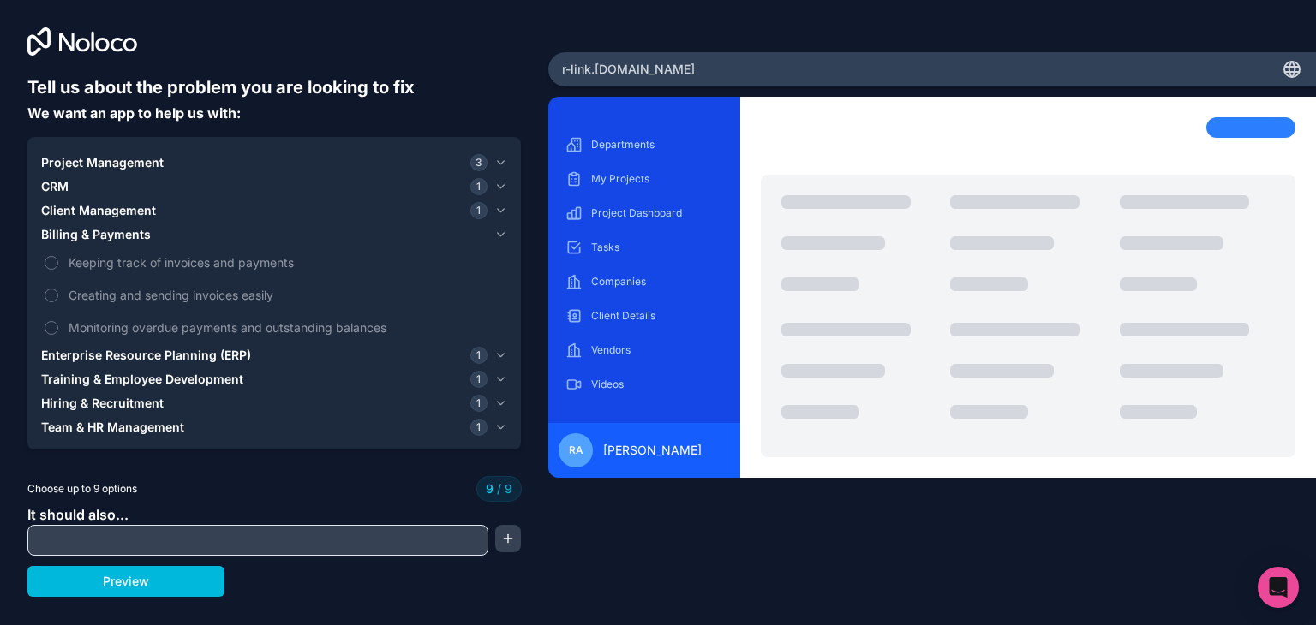
click at [92, 357] on span "Enterprise Resource Planning (ERP)" at bounding box center [146, 355] width 210 height 17
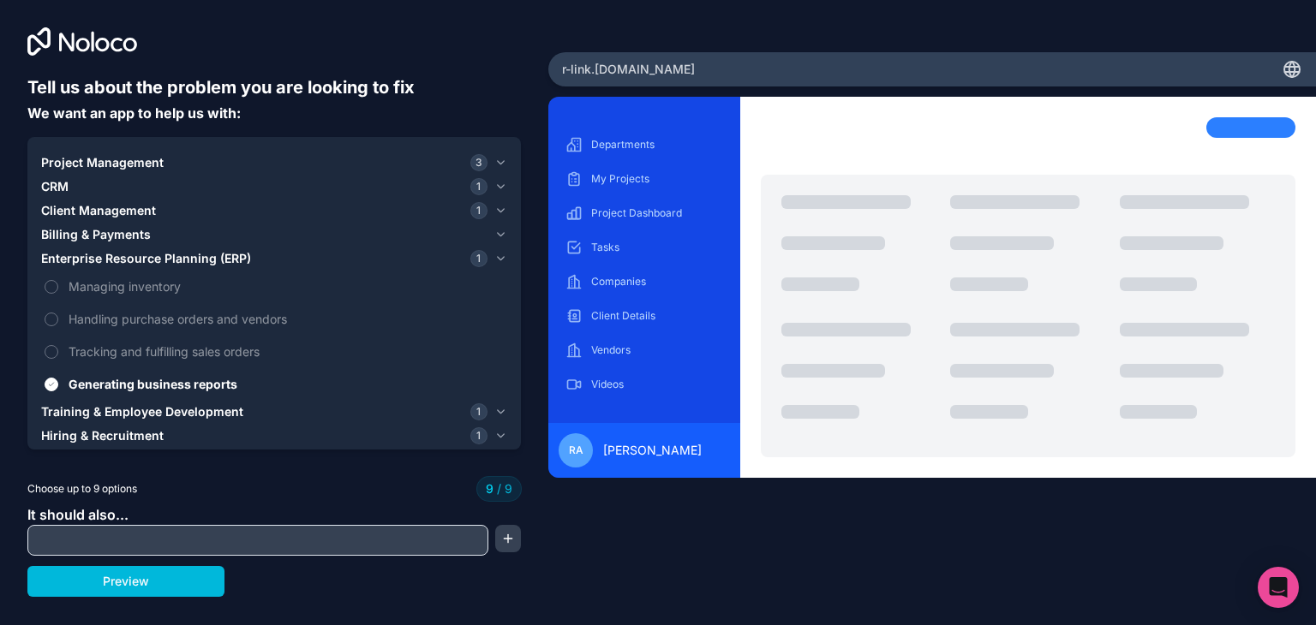
click at [119, 417] on span "Training & Employee Development" at bounding box center [142, 411] width 202 height 17
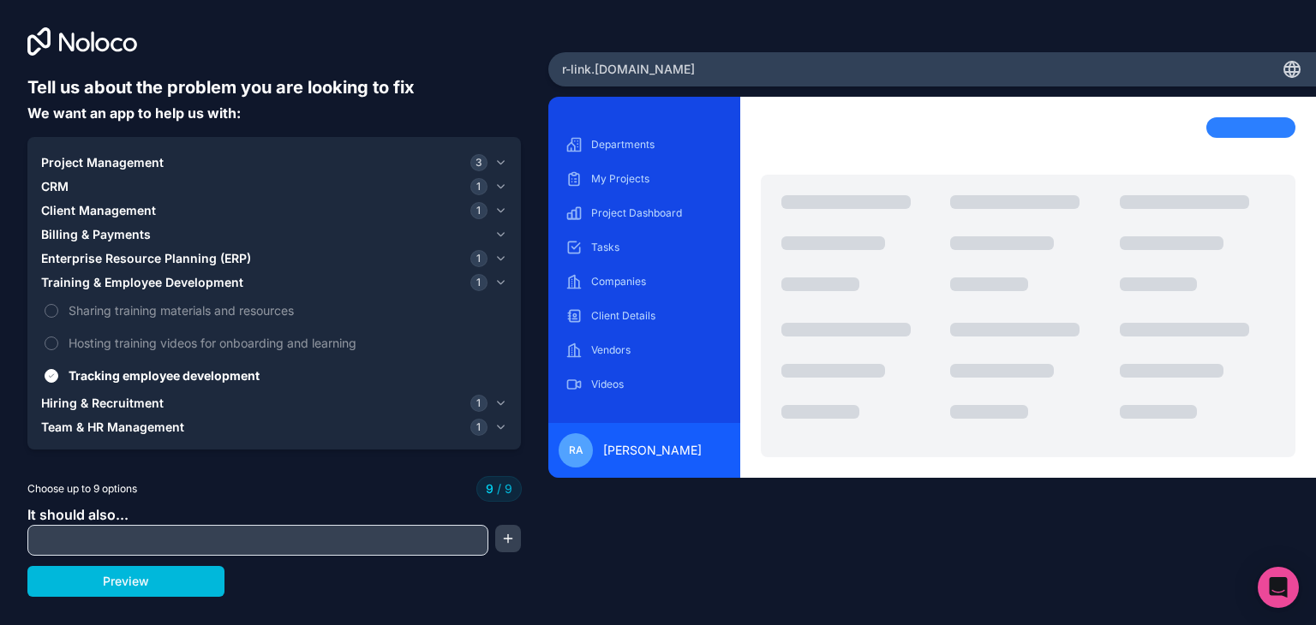
click at [106, 401] on span "Hiring & Recruitment" at bounding box center [102, 403] width 123 height 17
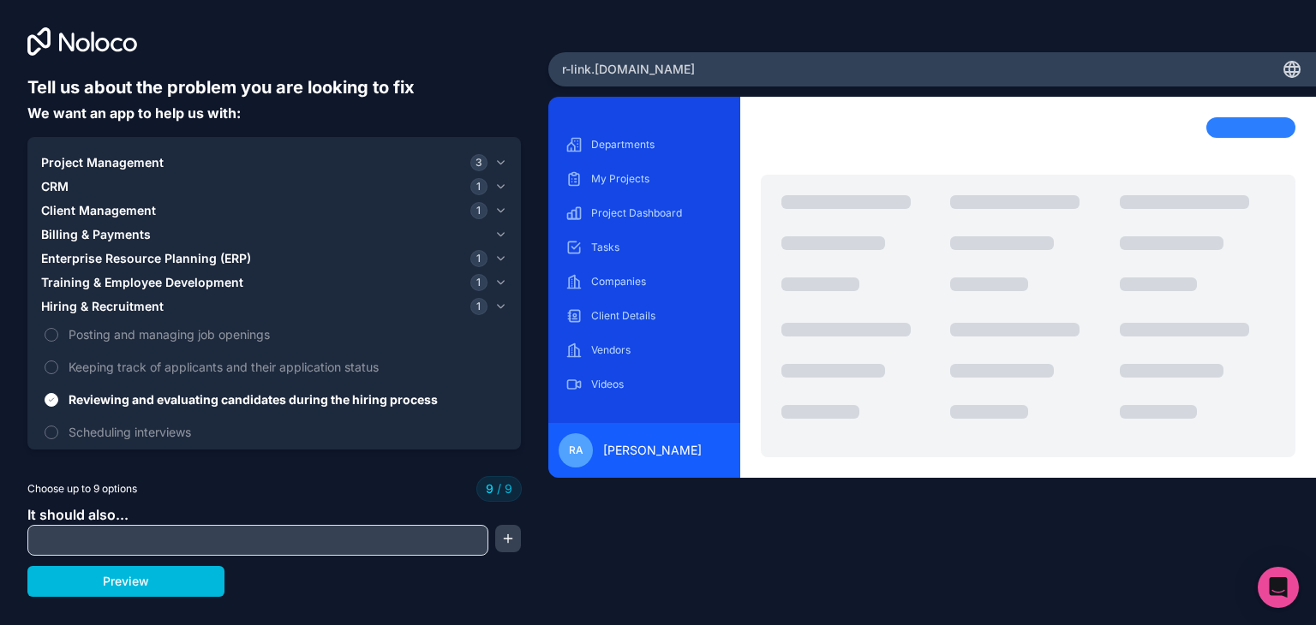
click at [115, 303] on span "Hiring & Recruitment" at bounding box center [102, 306] width 123 height 17
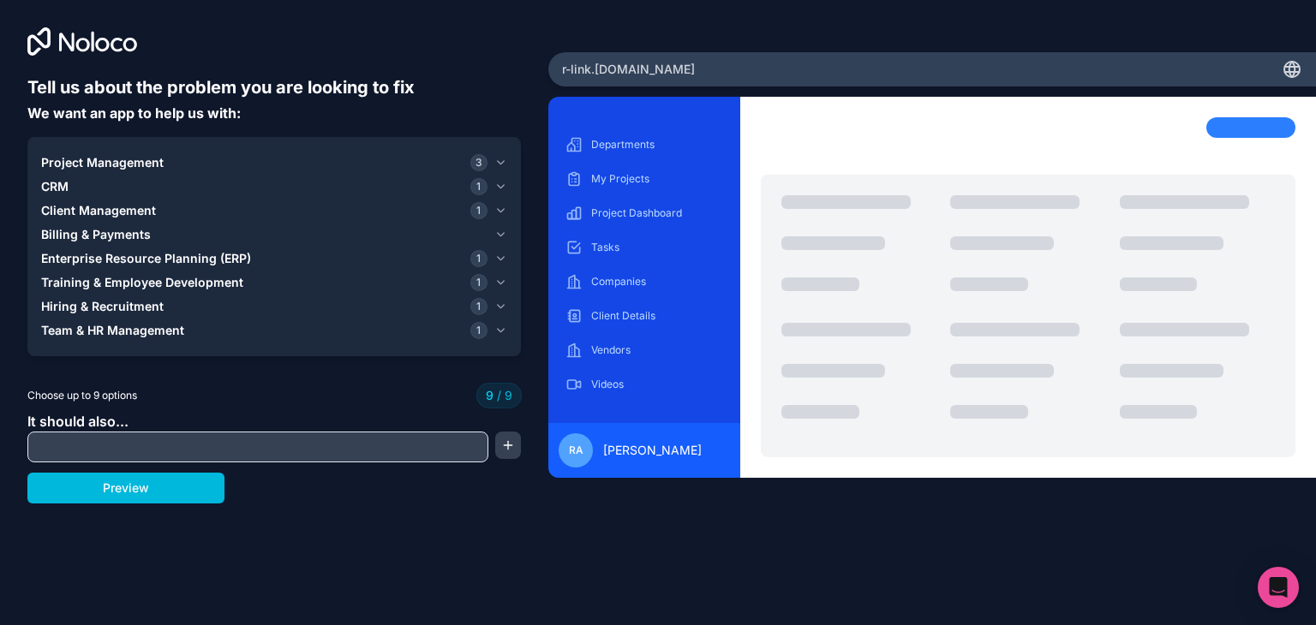
click at [110, 324] on span "Team & HR Management" at bounding box center [112, 330] width 143 height 17
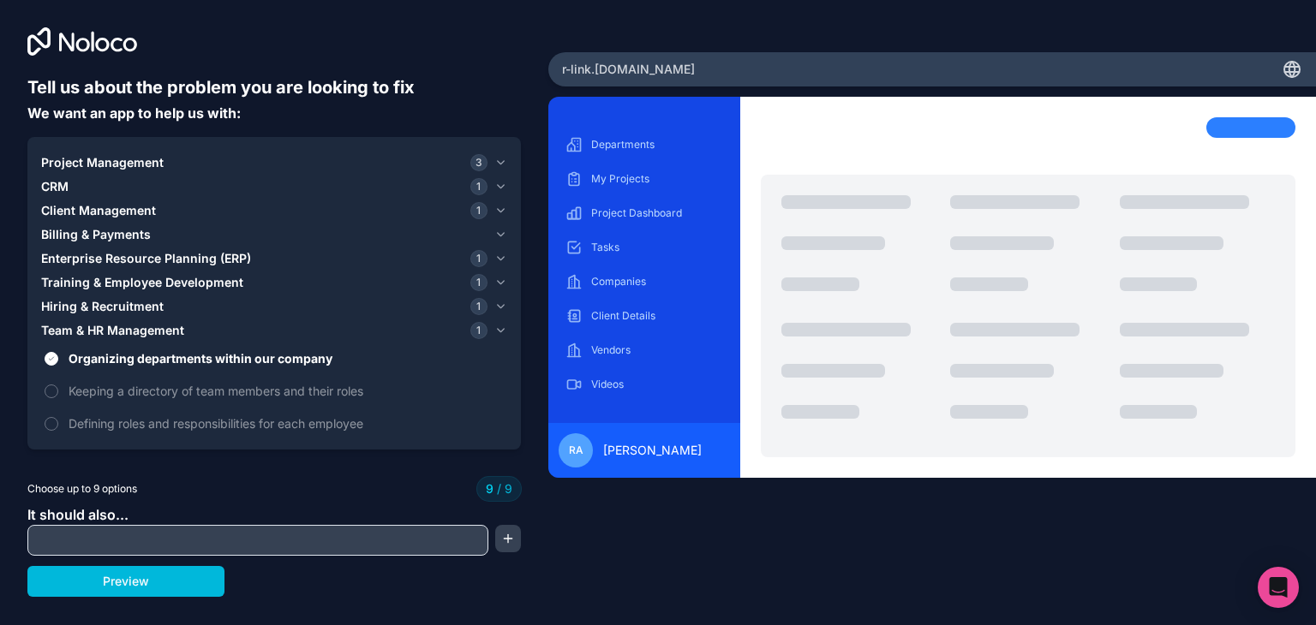
click at [108, 303] on span "Hiring & Recruitment" at bounding box center [102, 306] width 123 height 17
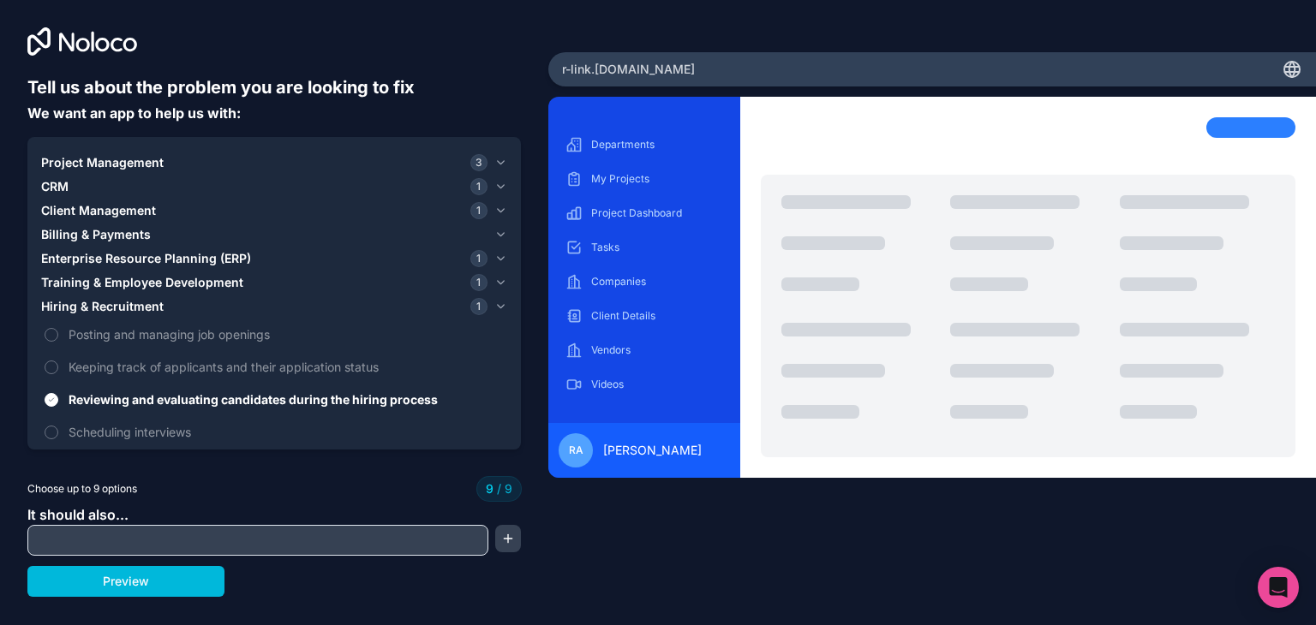
click at [116, 311] on span "Hiring & Recruitment" at bounding box center [102, 306] width 123 height 17
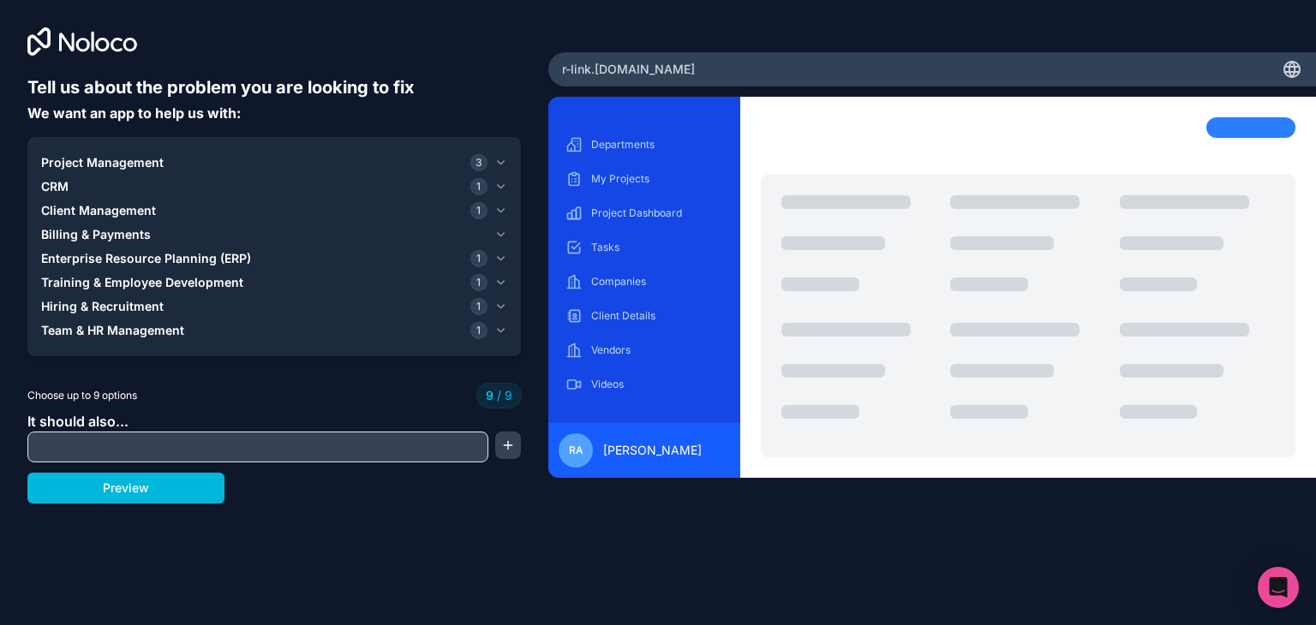
click at [110, 335] on span "Team & HR Management" at bounding box center [112, 330] width 143 height 17
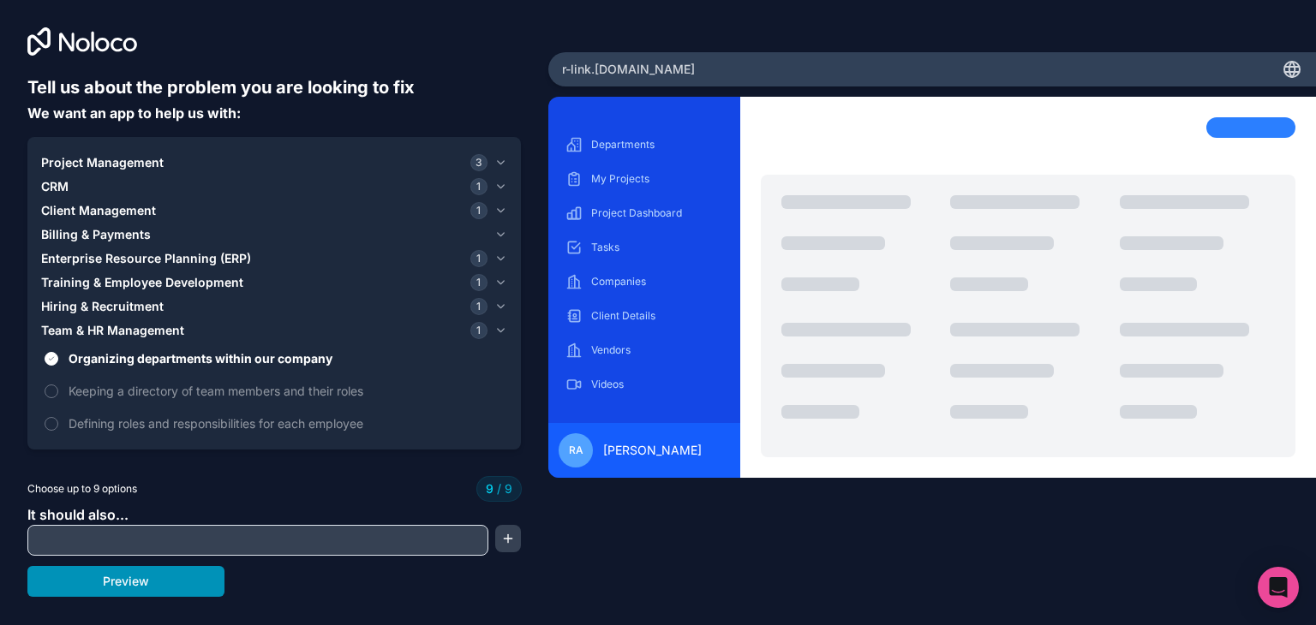
click at [105, 574] on button "Preview" at bounding box center [125, 581] width 197 height 31
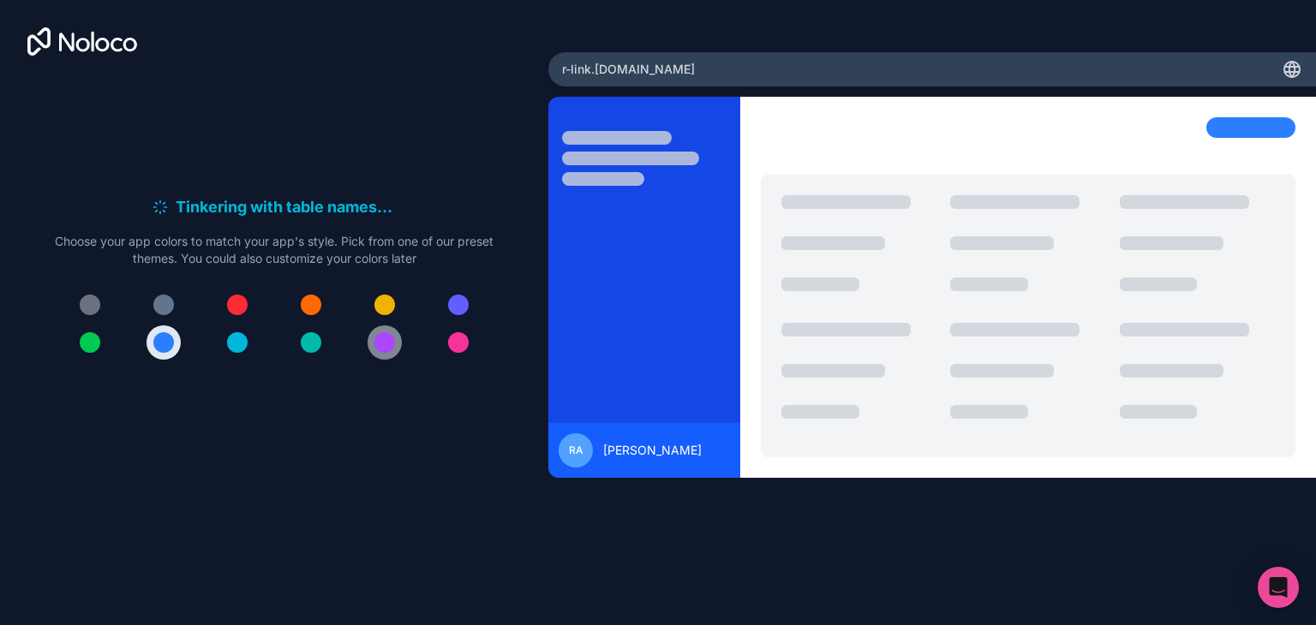
click at [386, 345] on div at bounding box center [384, 342] width 21 height 21
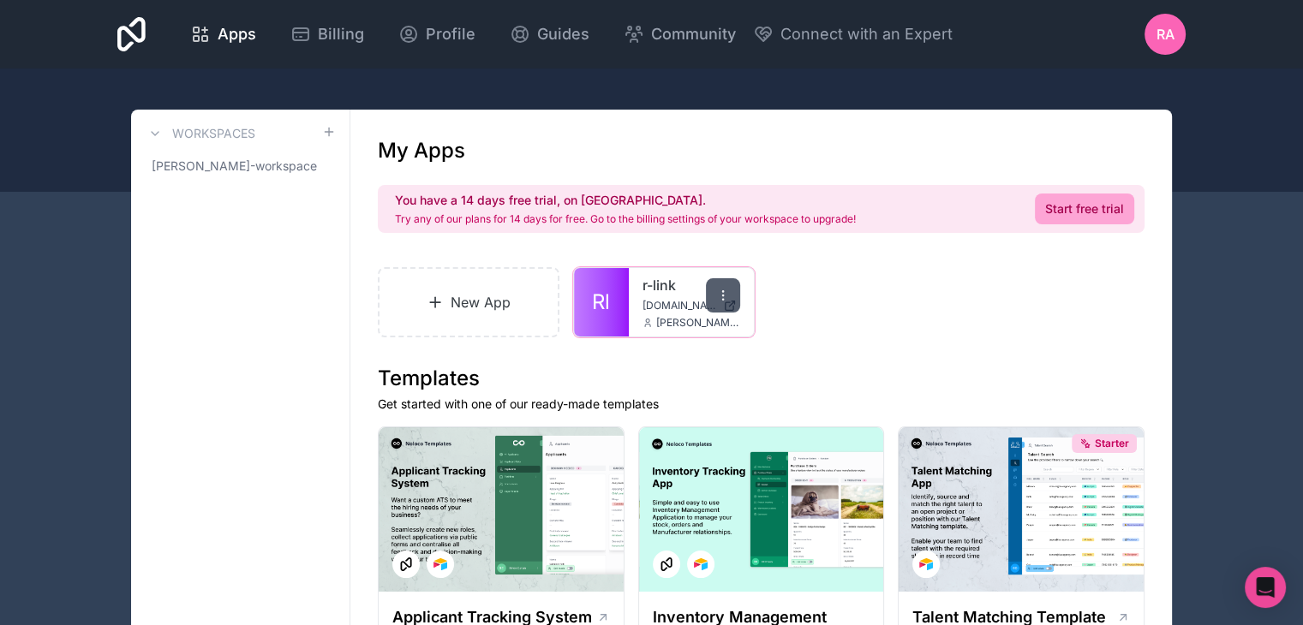
click at [726, 300] on icon at bounding box center [723, 296] width 14 height 14
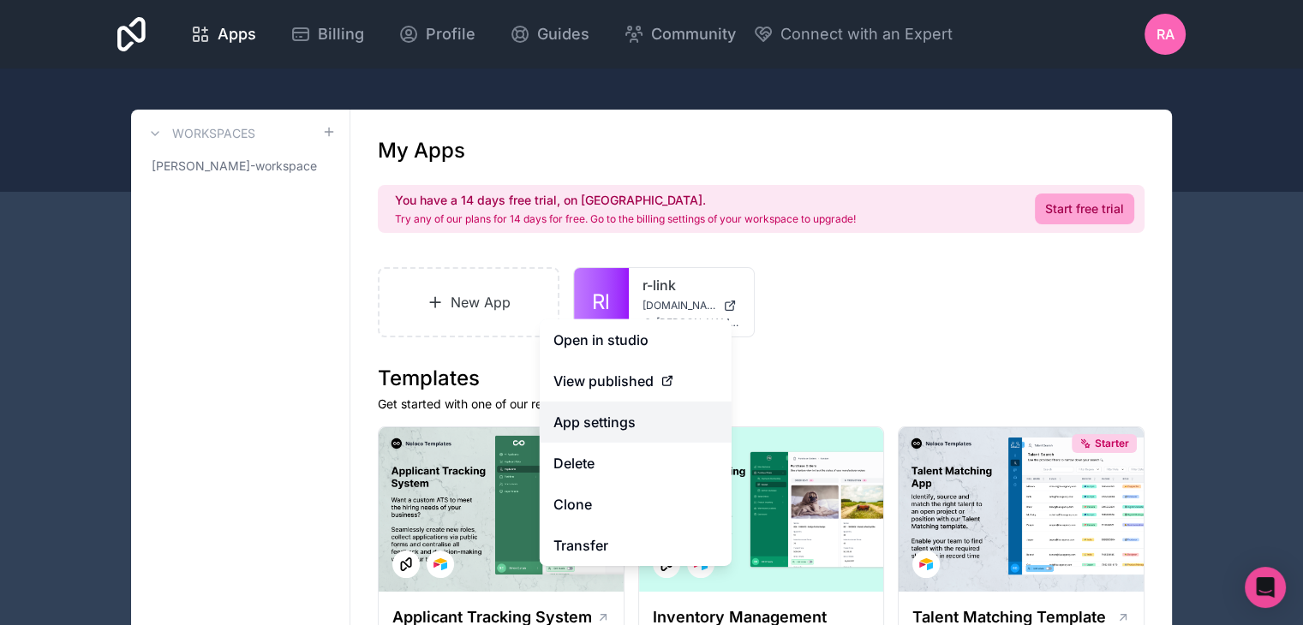
click at [607, 411] on link "App settings" at bounding box center [636, 422] width 192 height 41
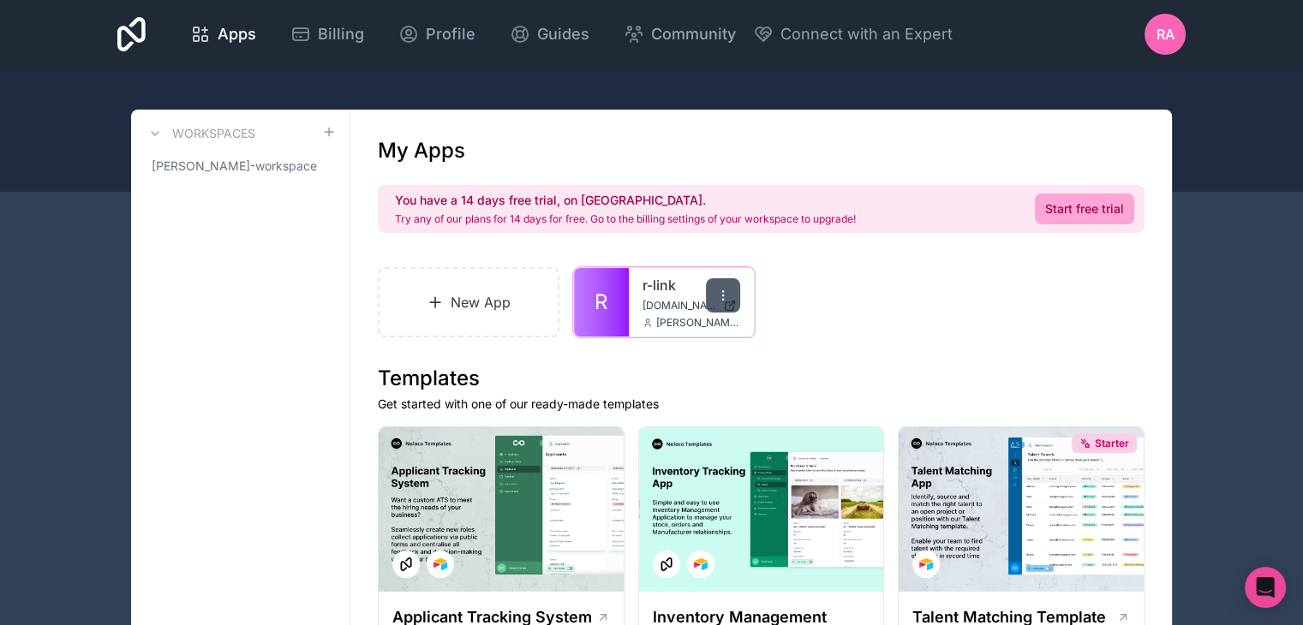
click at [731, 297] on div at bounding box center [723, 295] width 34 height 34
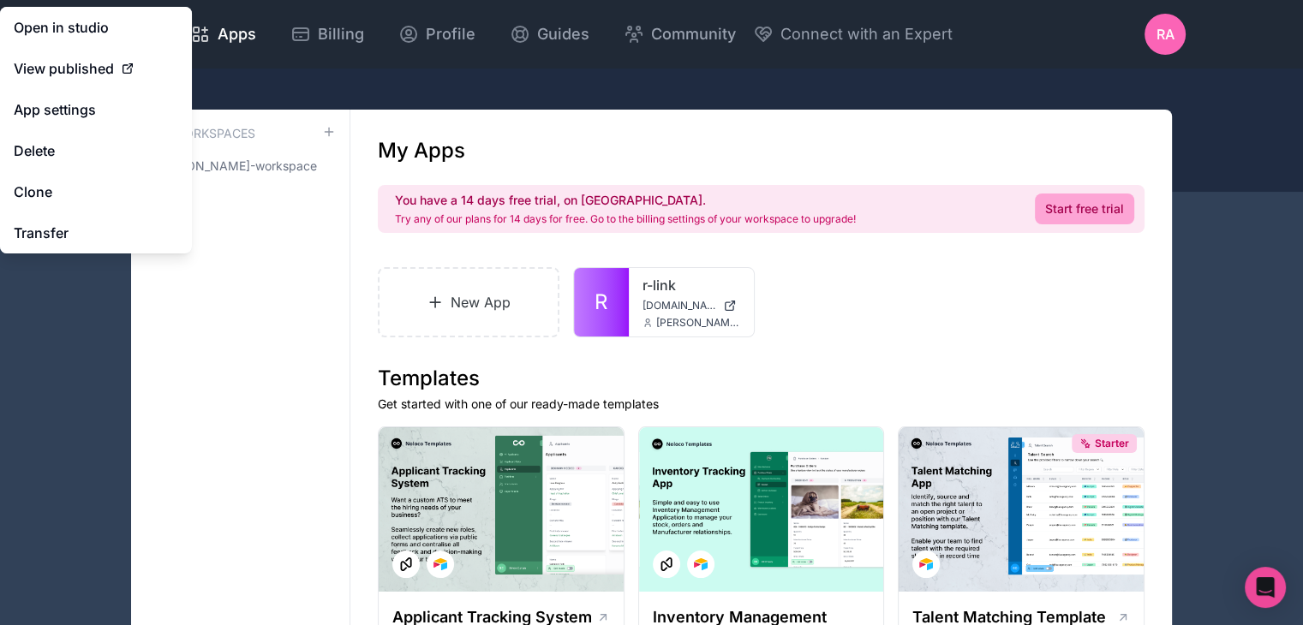
click at [563, 57] on div "Apps Billing Profile Guides Community Connect with an Expert rA Billing Profile…" at bounding box center [652, 34] width 1096 height 69
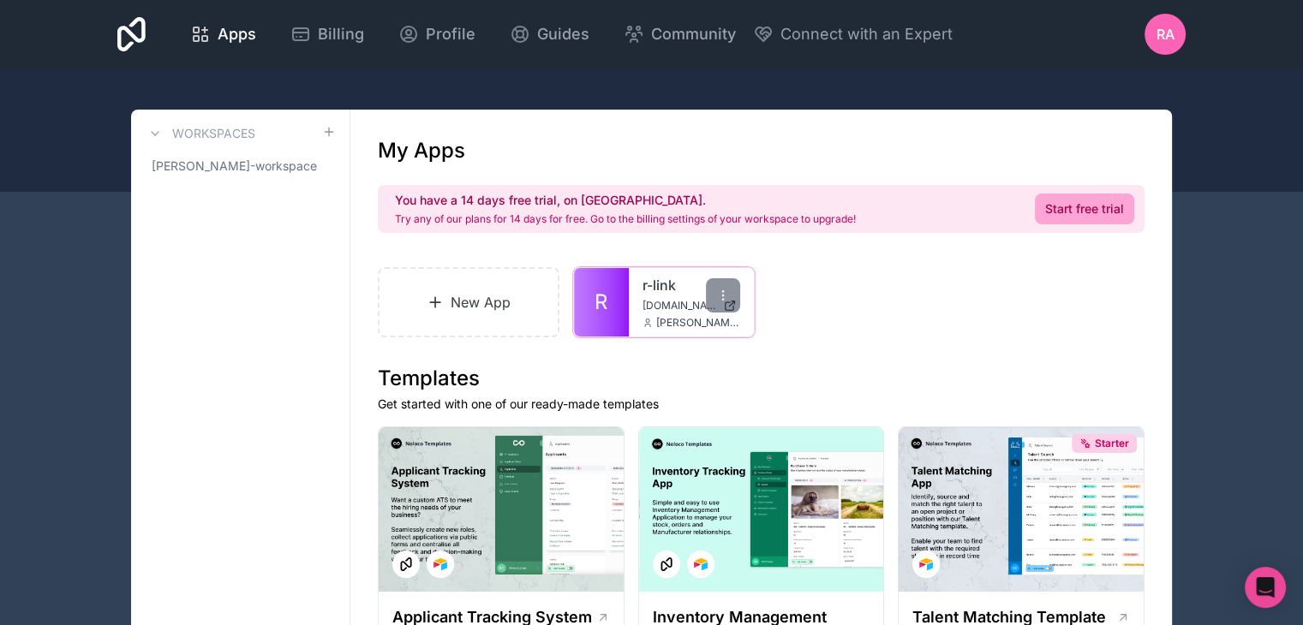
click at [645, 306] on span "[DOMAIN_NAME]" at bounding box center [680, 306] width 74 height 14
